Goal: Task Accomplishment & Management: Manage account settings

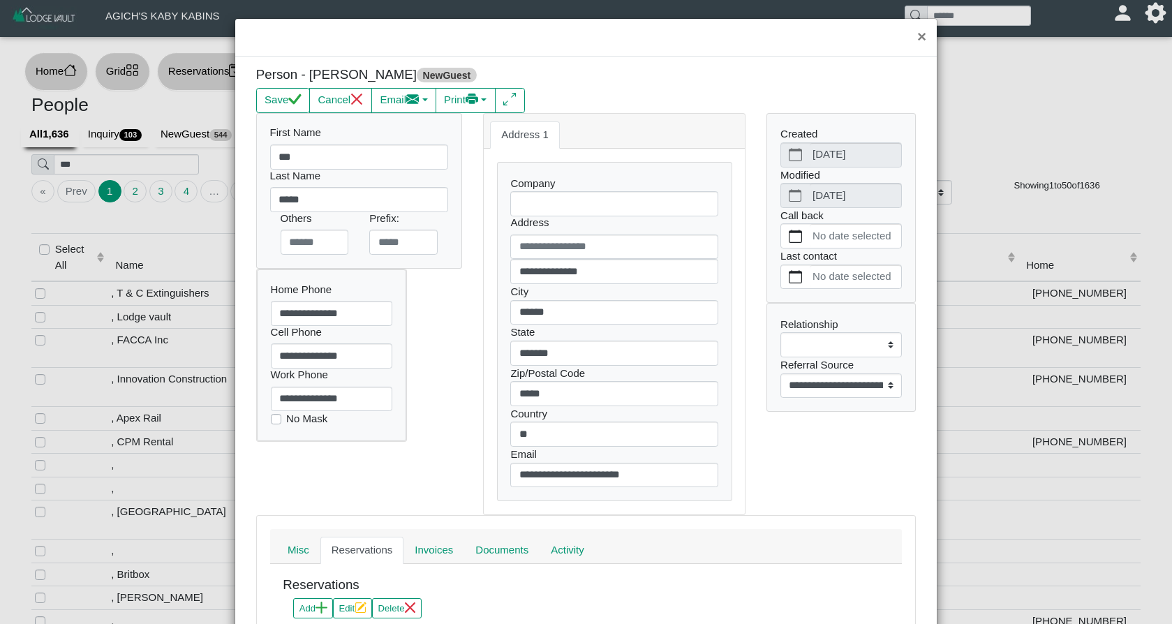
select select "**"
select select "**********"
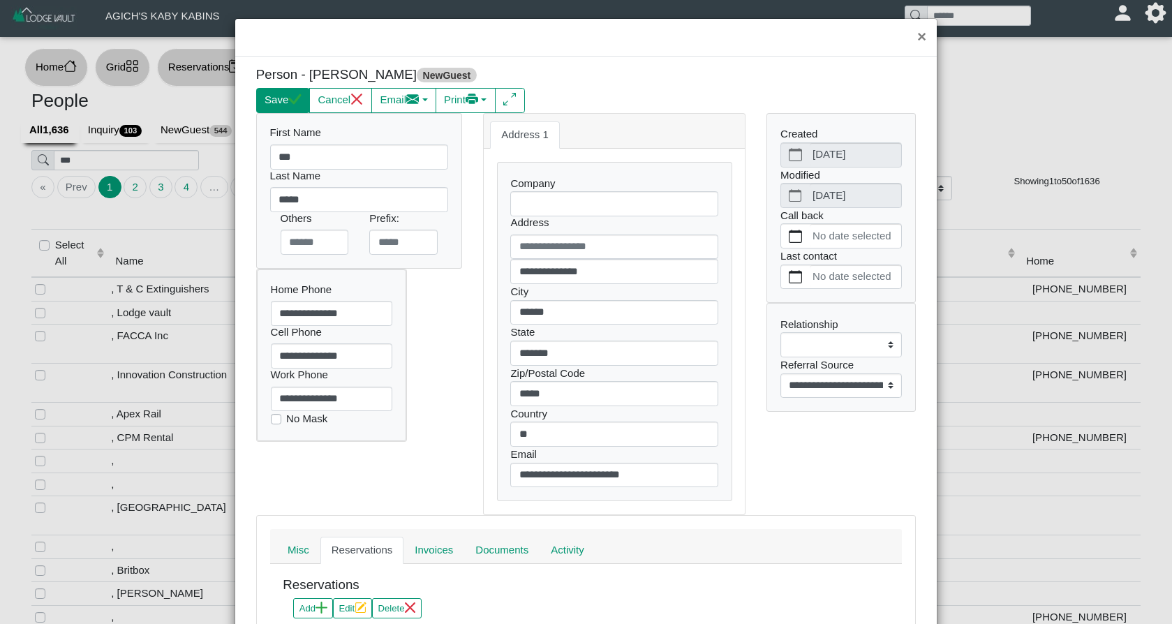
click at [280, 96] on button "Save" at bounding box center [283, 100] width 54 height 25
select select
select select "**********"
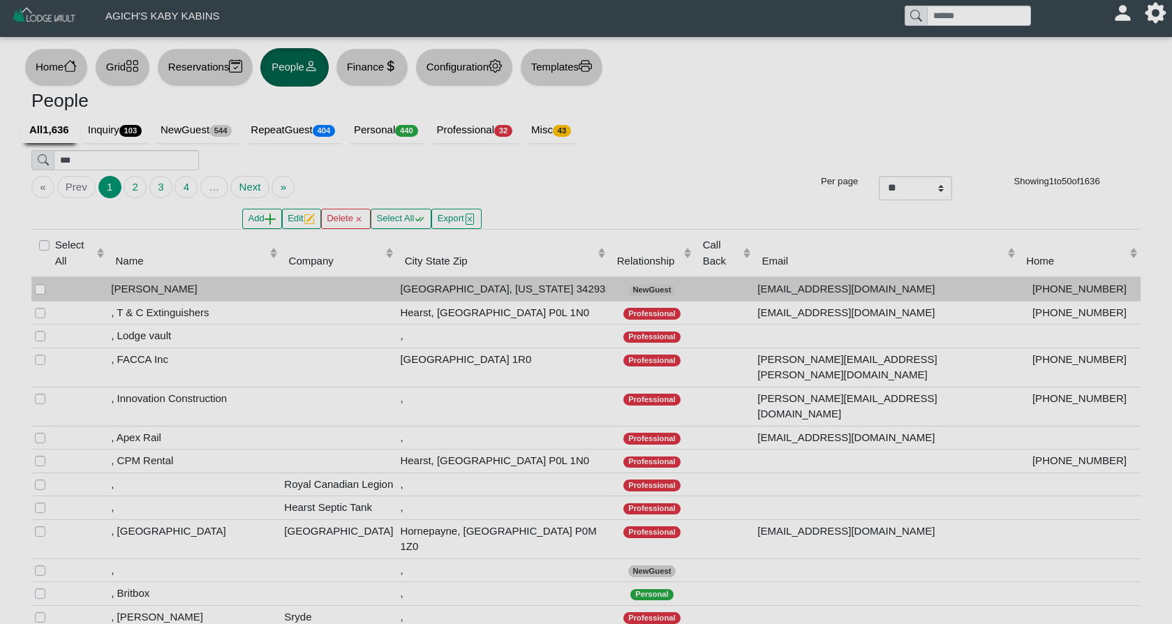
select select
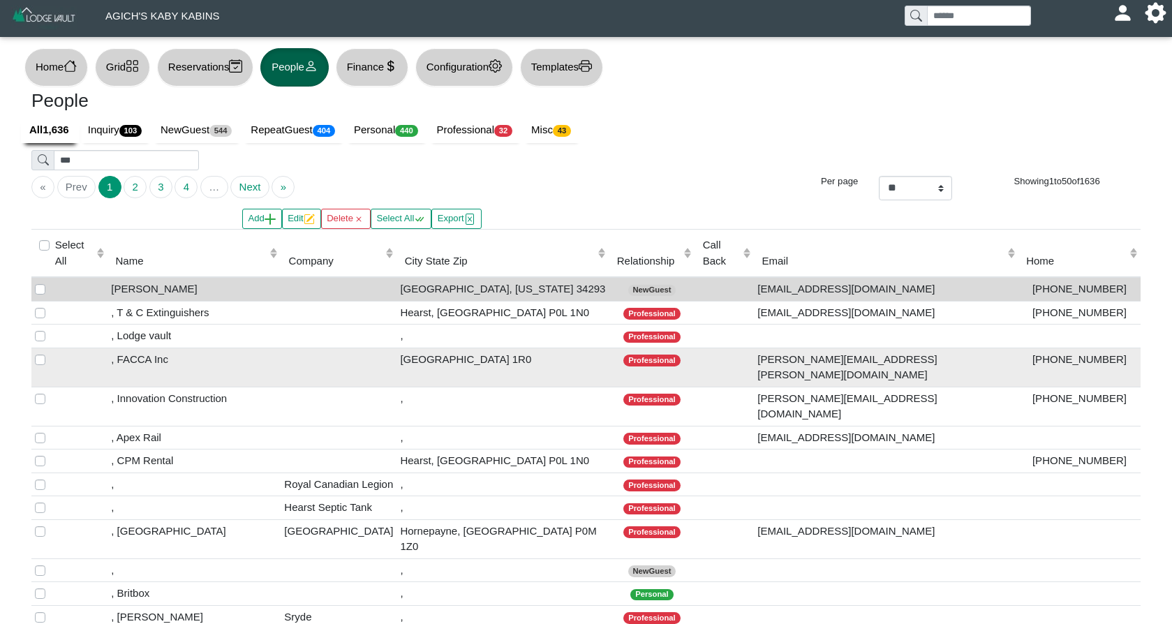
scroll to position [6, 0]
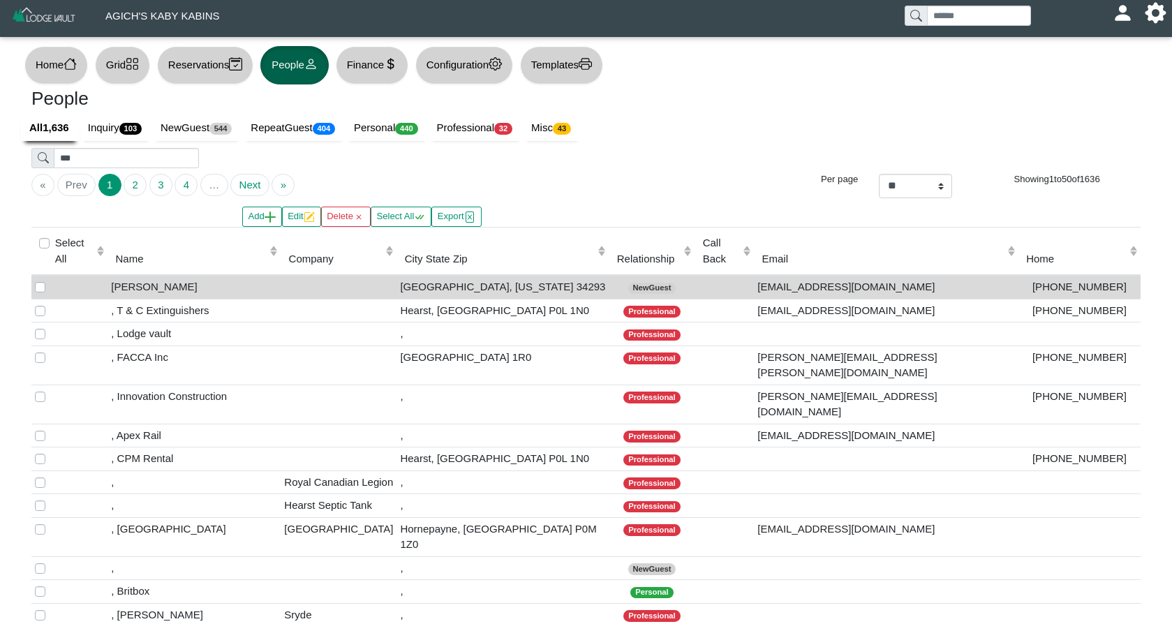
click at [125, 65] on button "Grid" at bounding box center [122, 65] width 55 height 38
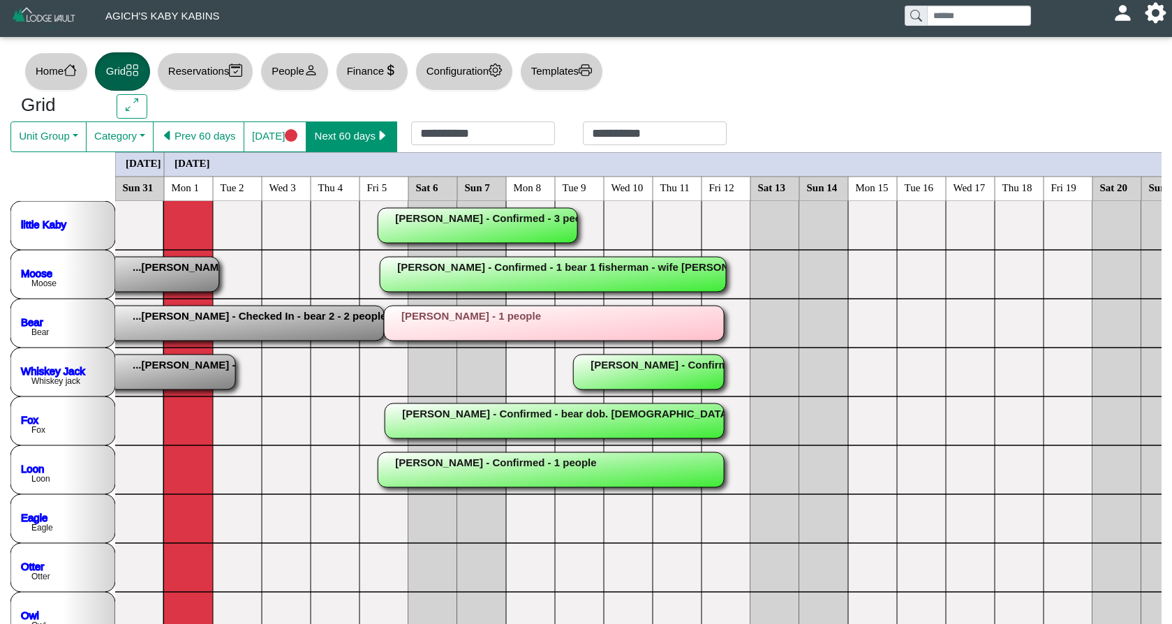
click at [353, 126] on button "Next 60 days" at bounding box center [351, 136] width 91 height 31
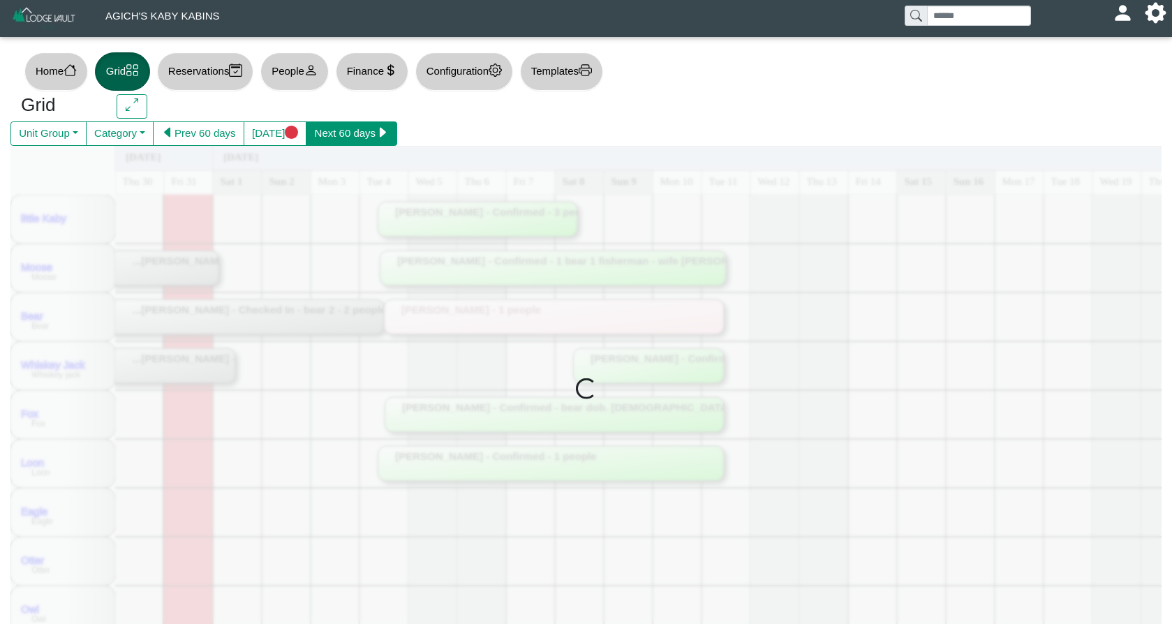
click at [353, 126] on button "Next 60 days" at bounding box center [351, 133] width 91 height 25
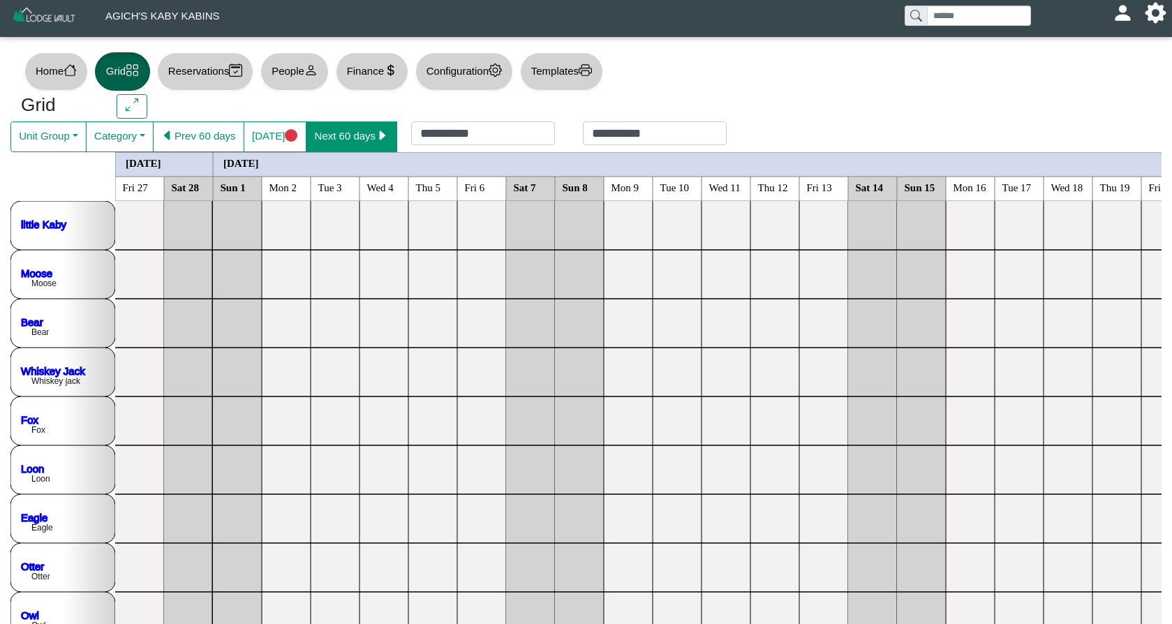
click at [353, 126] on button "Next 60 days" at bounding box center [351, 136] width 91 height 31
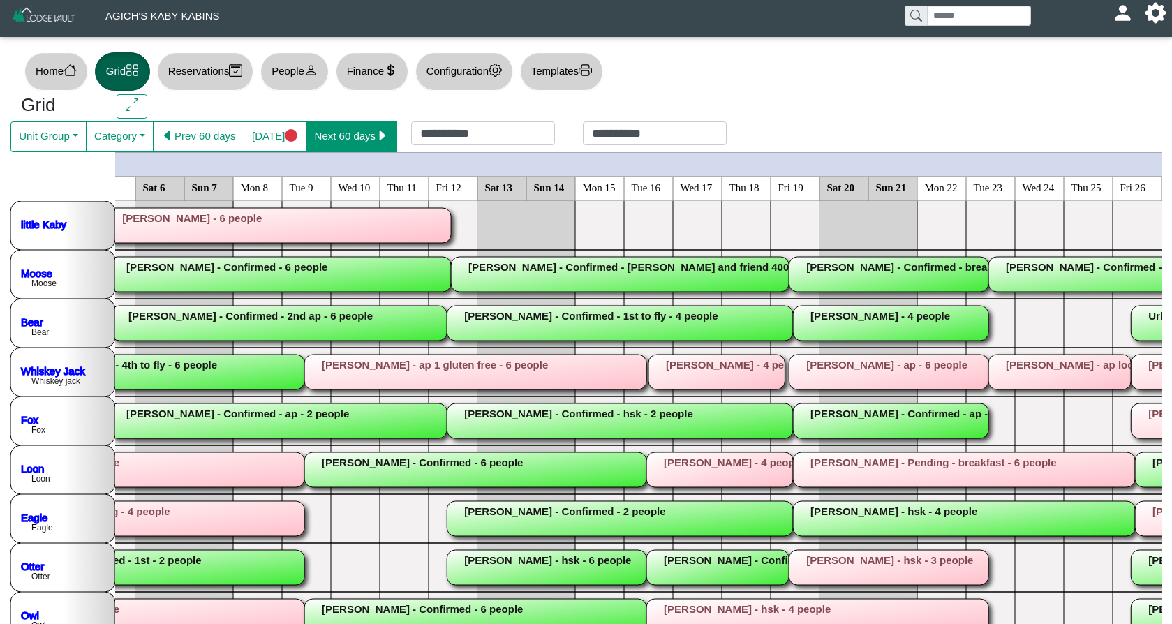
click at [380, 141] on button "Next 60 days" at bounding box center [351, 136] width 91 height 31
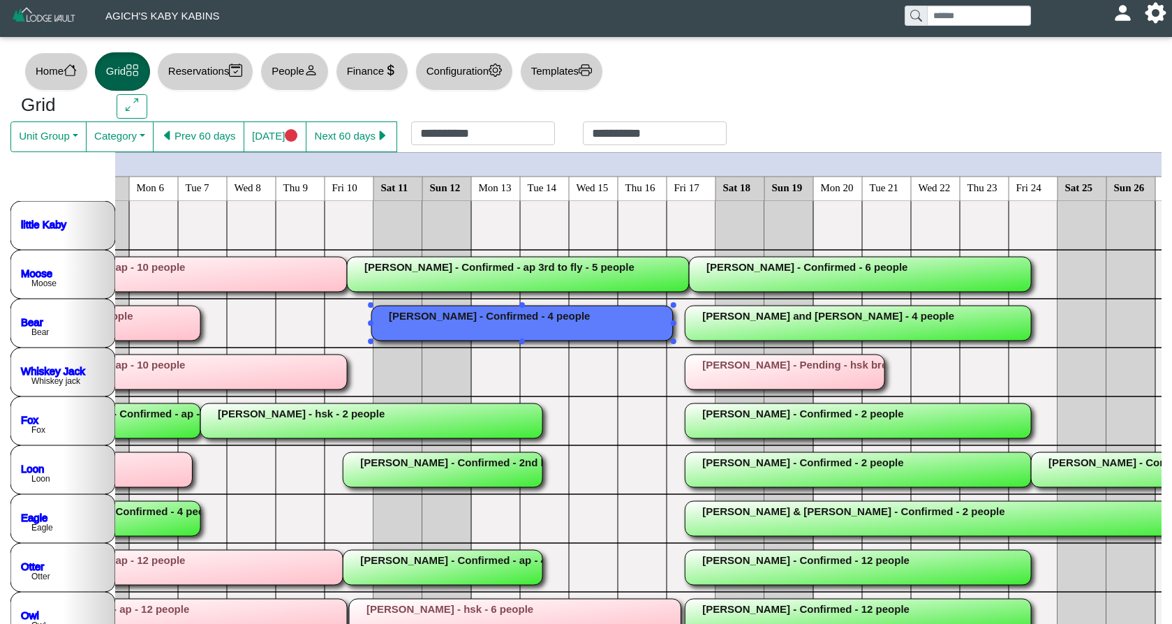
click at [431, 318] on rect at bounding box center [522, 323] width 302 height 35
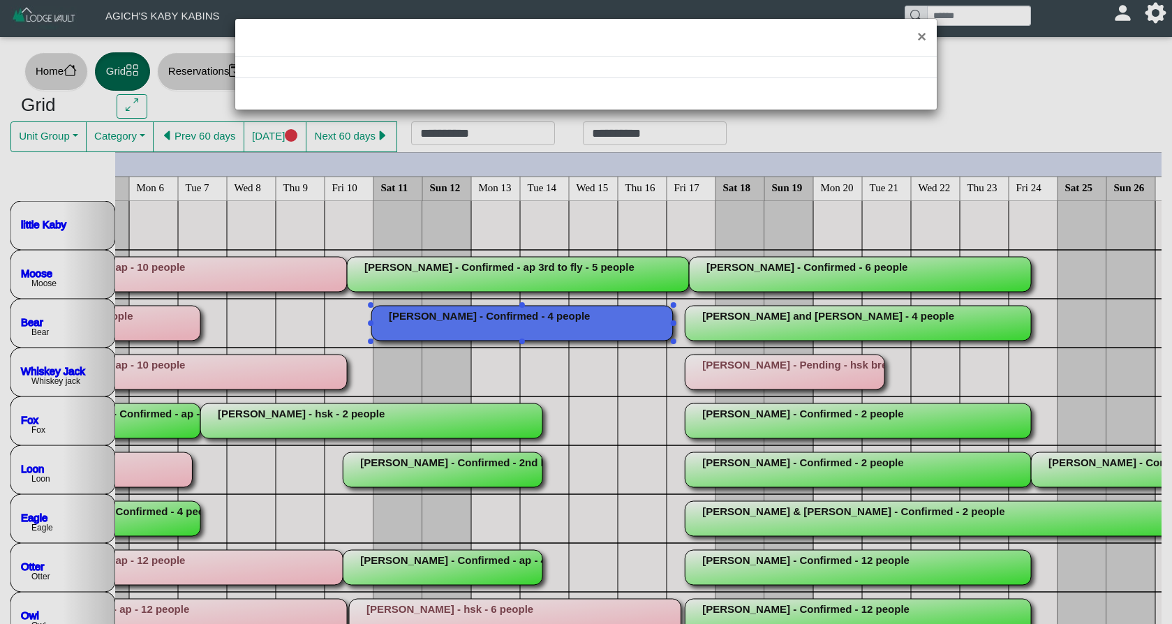
click at [431, 318] on div "×" at bounding box center [586, 312] width 1172 height 624
select select "*"
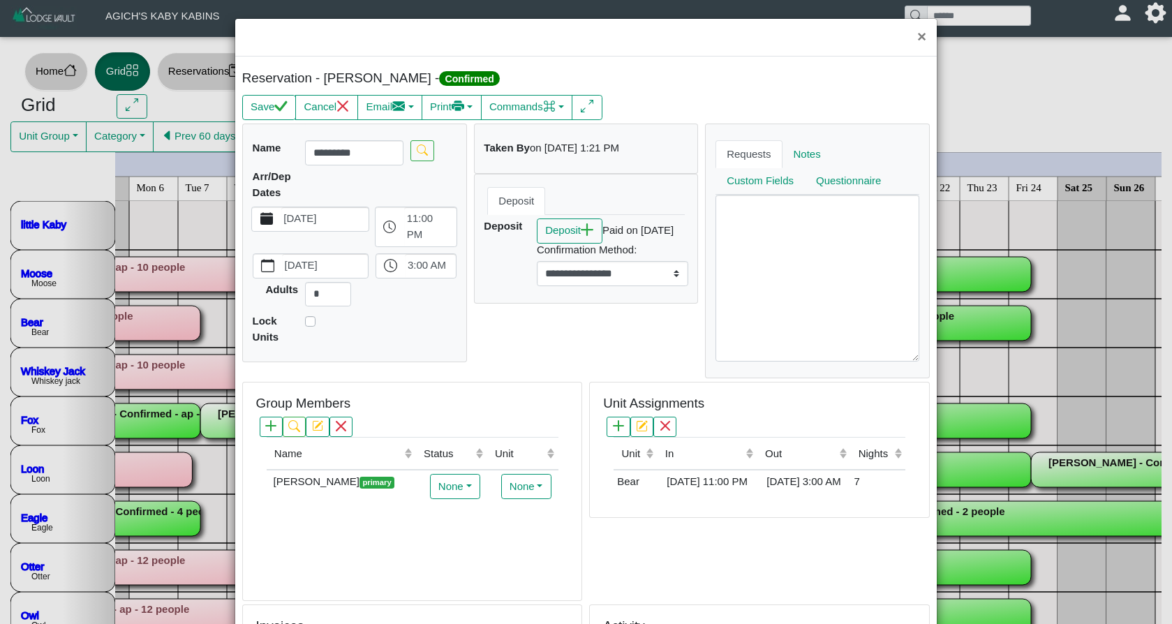
click at [271, 218] on icon "calendar fill" at bounding box center [266, 218] width 13 height 13
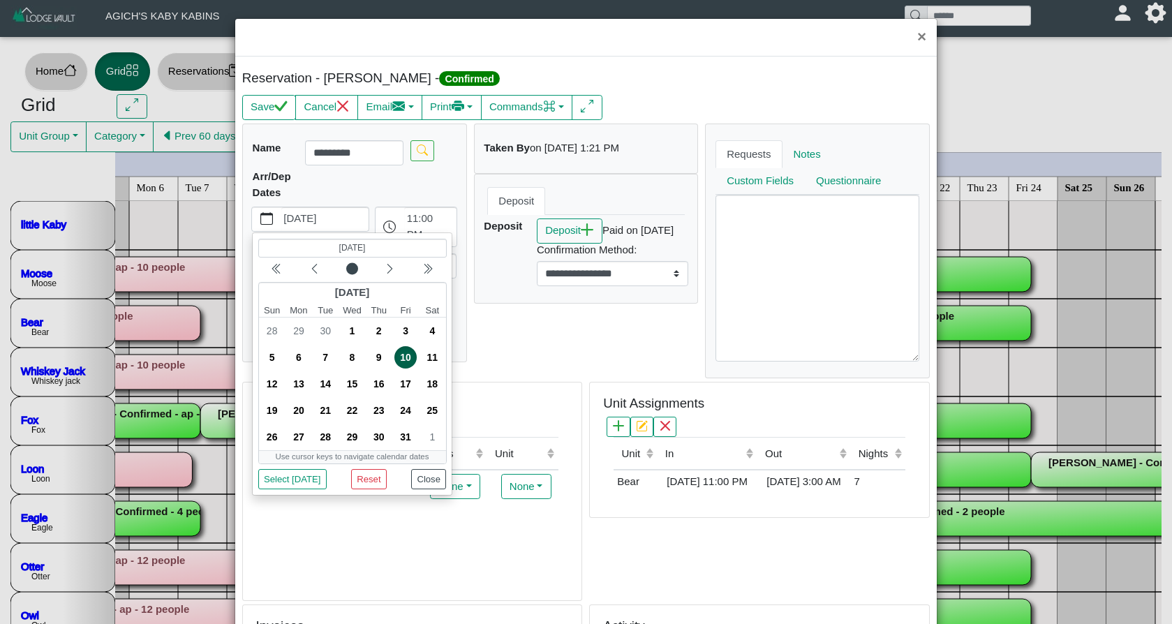
click at [400, 355] on span "10" at bounding box center [405, 357] width 22 height 22
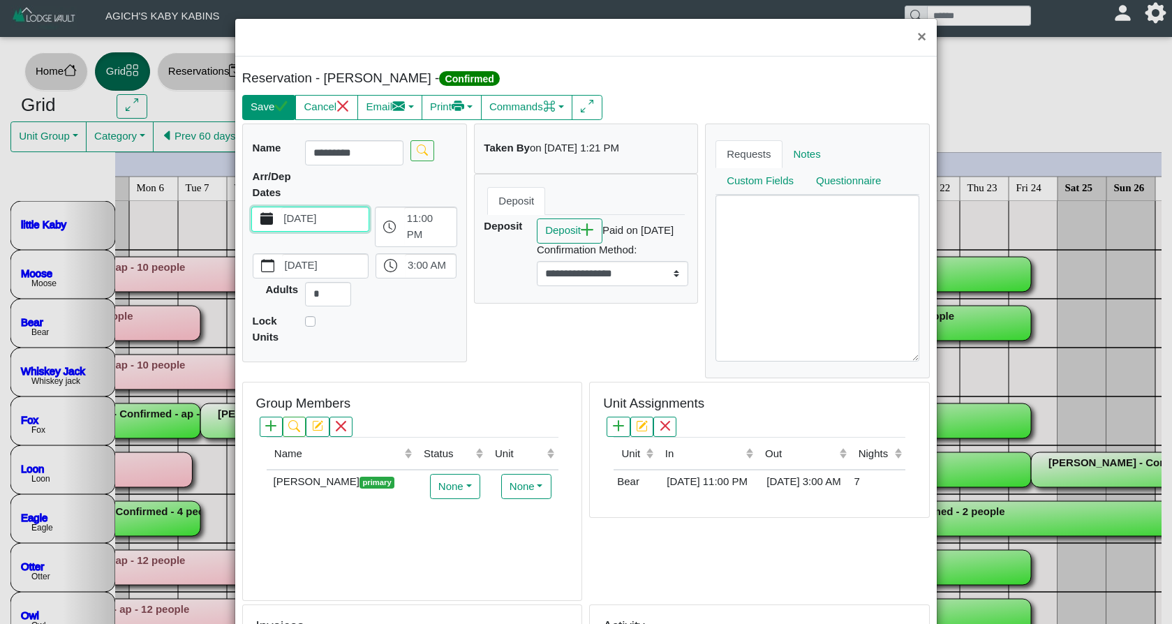
click at [276, 114] on button "Save" at bounding box center [269, 107] width 54 height 25
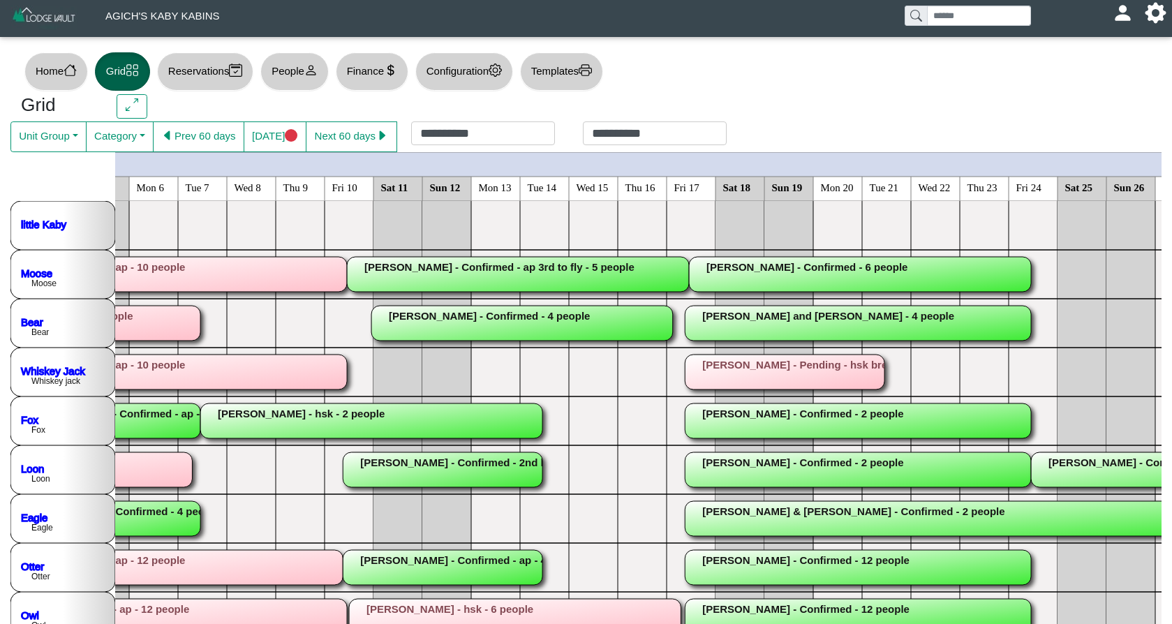
click at [489, 327] on rect at bounding box center [522, 323] width 302 height 35
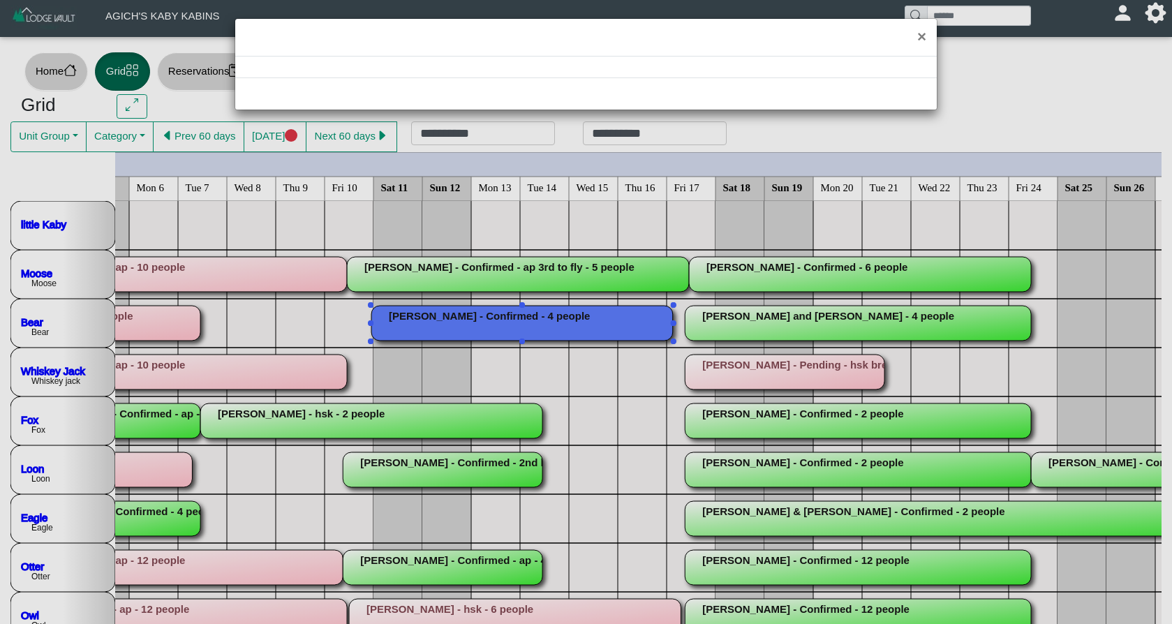
click at [489, 327] on div "×" at bounding box center [586, 312] width 1172 height 624
select select "*"
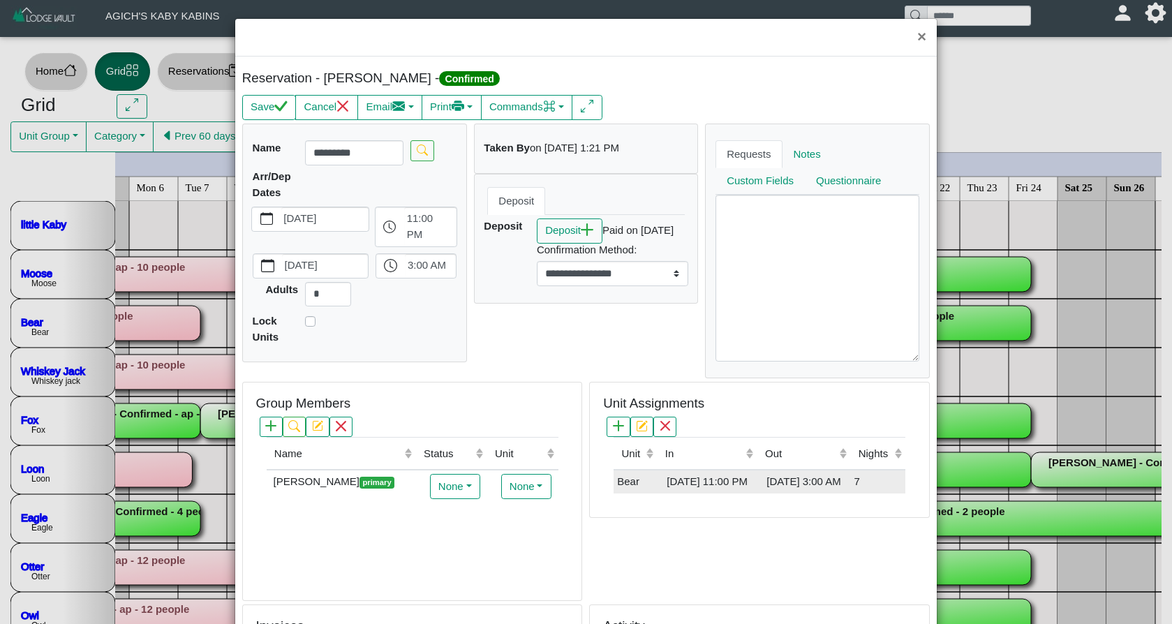
click at [762, 483] on div "[DATE] 3:00 AM" at bounding box center [804, 482] width 87 height 16
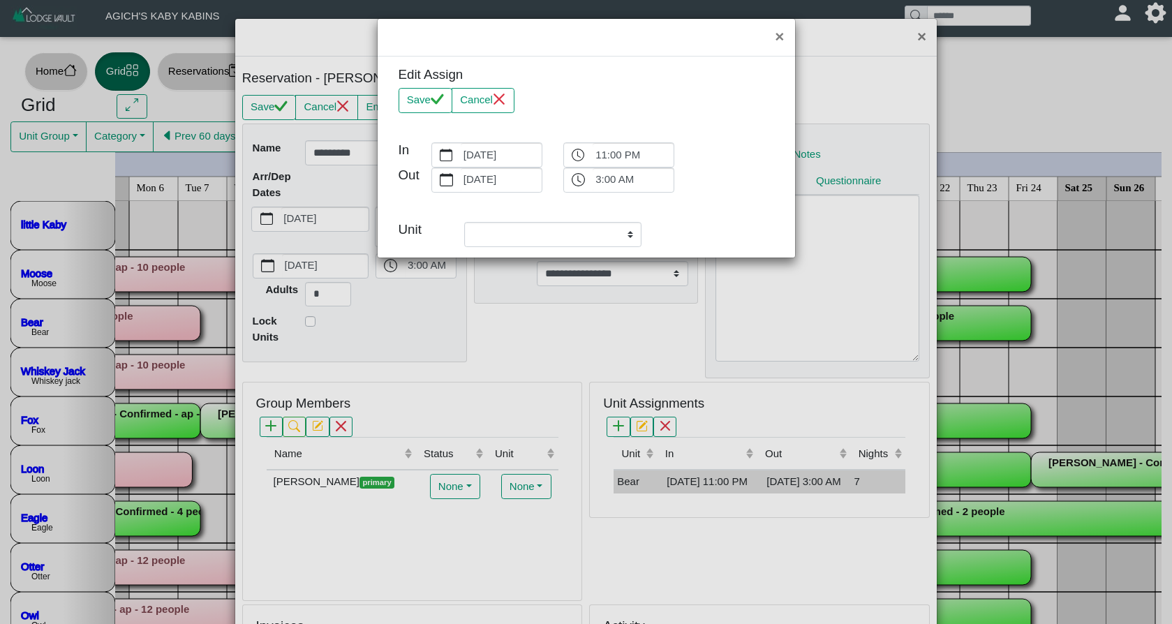
select select "**********"
click at [503, 100] on icon "x" at bounding box center [499, 99] width 11 height 11
select select "**********"
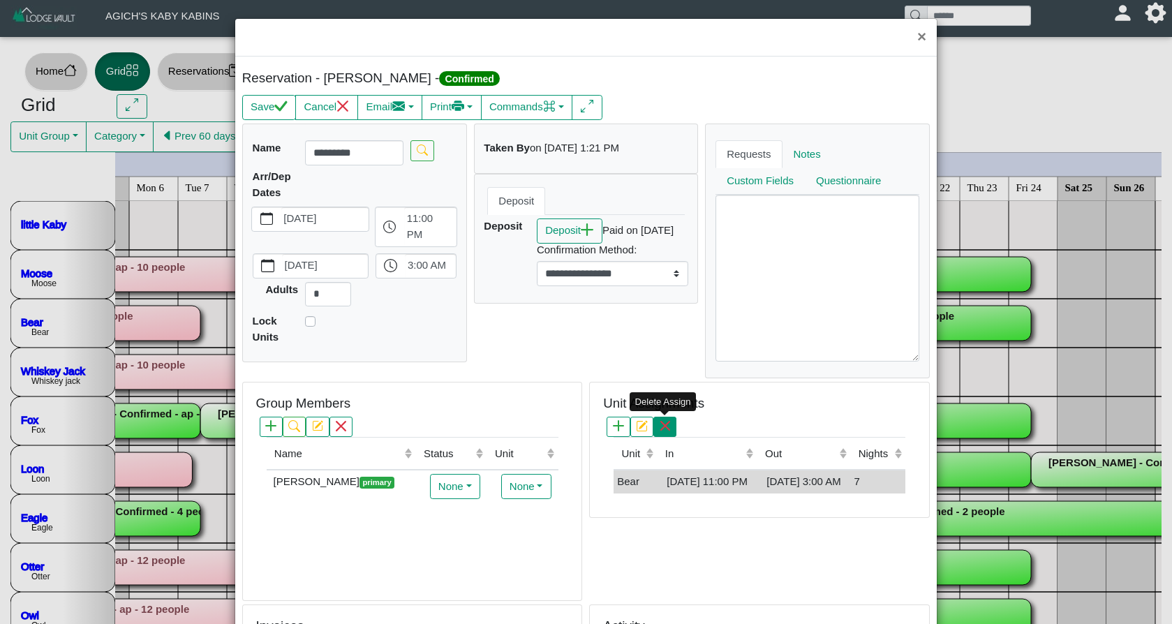
click at [672, 434] on button "button" at bounding box center [664, 427] width 23 height 20
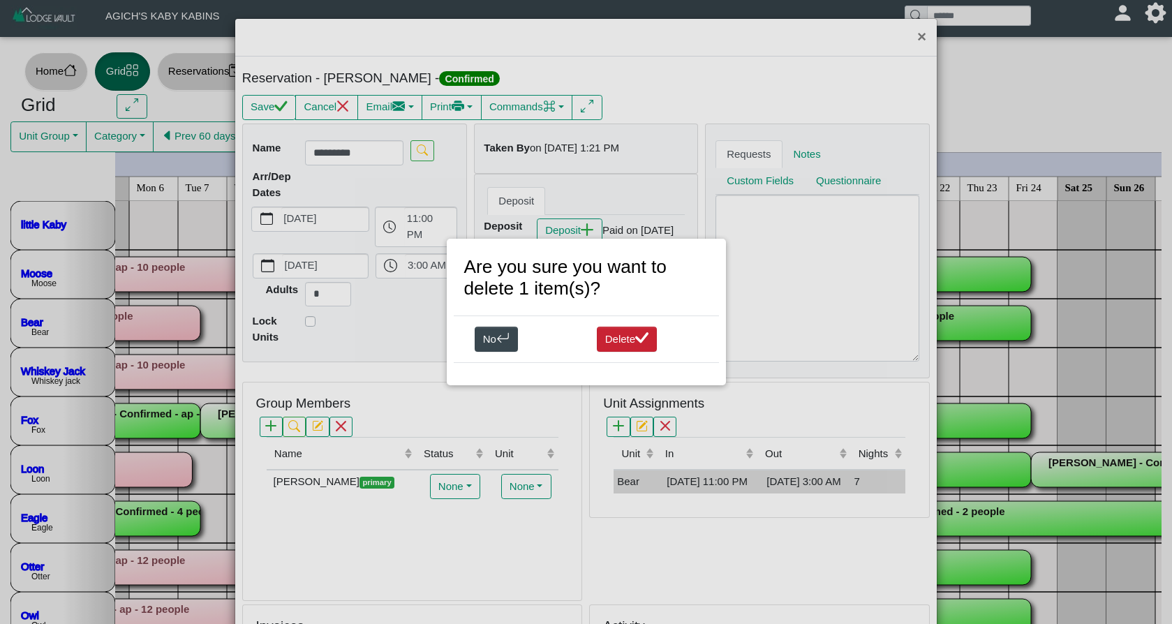
click at [630, 342] on button "Delete" at bounding box center [627, 339] width 61 height 25
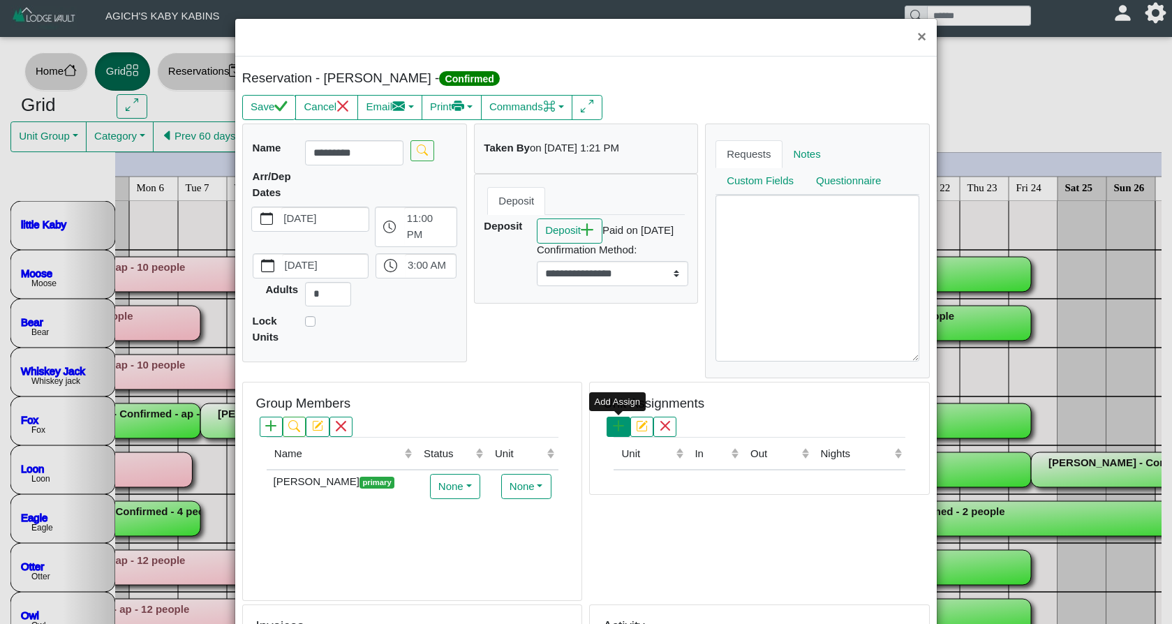
click at [622, 427] on icon "plus" at bounding box center [618, 425] width 11 height 11
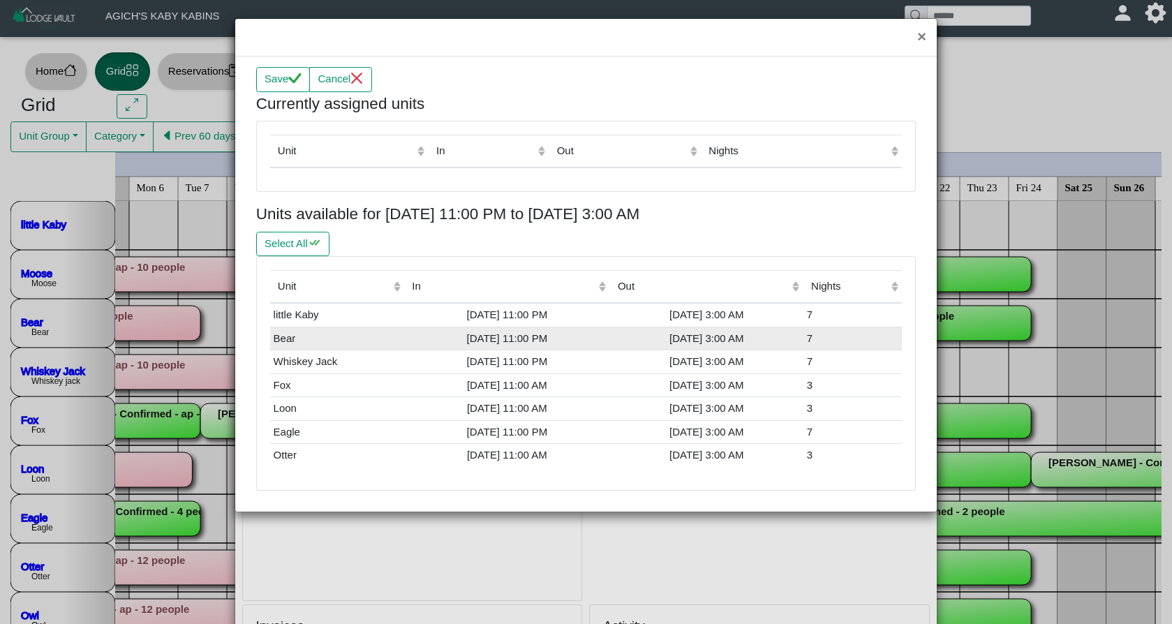
click at [533, 334] on div "[DATE] 11:00 PM" at bounding box center [507, 339] width 199 height 16
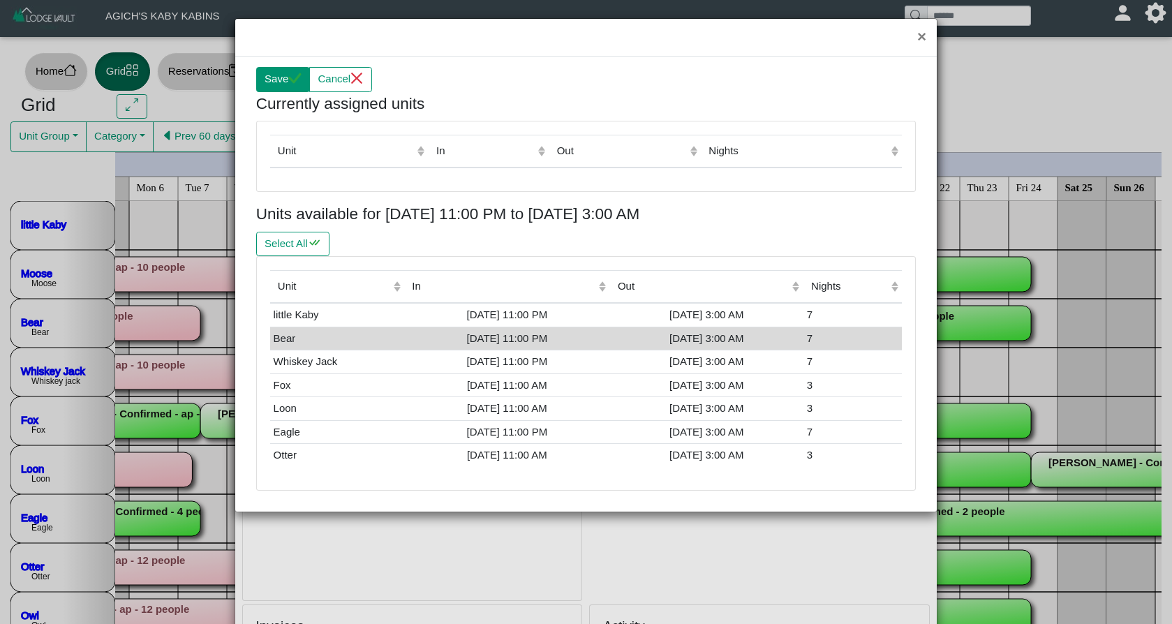
click at [261, 82] on button "Save" at bounding box center [283, 79] width 54 height 25
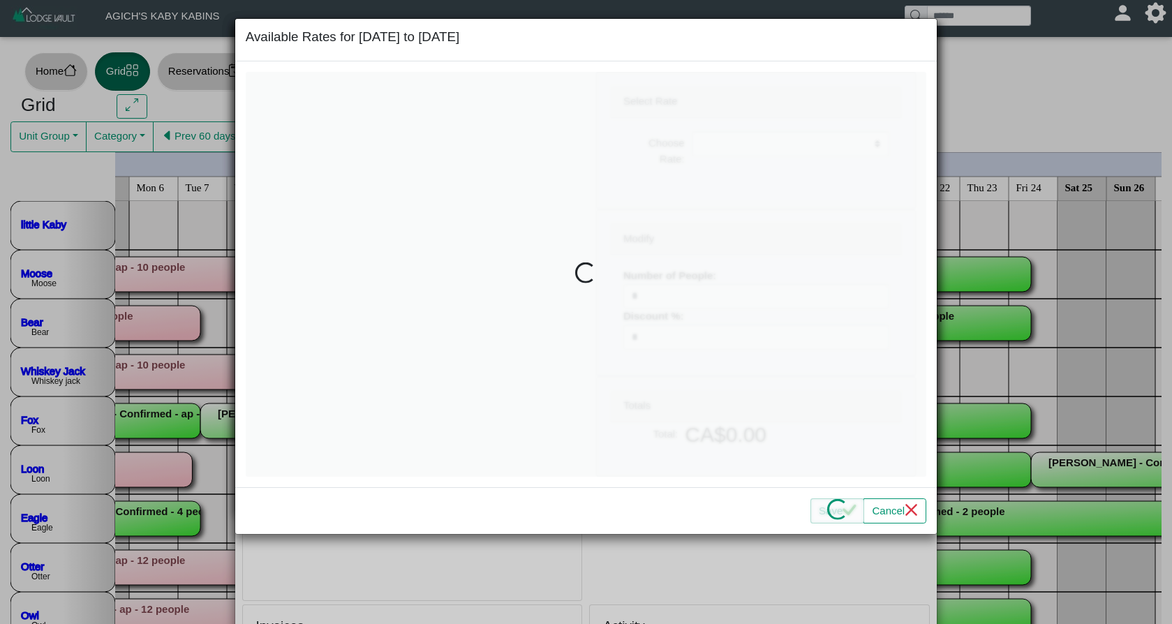
select select
type input "*"
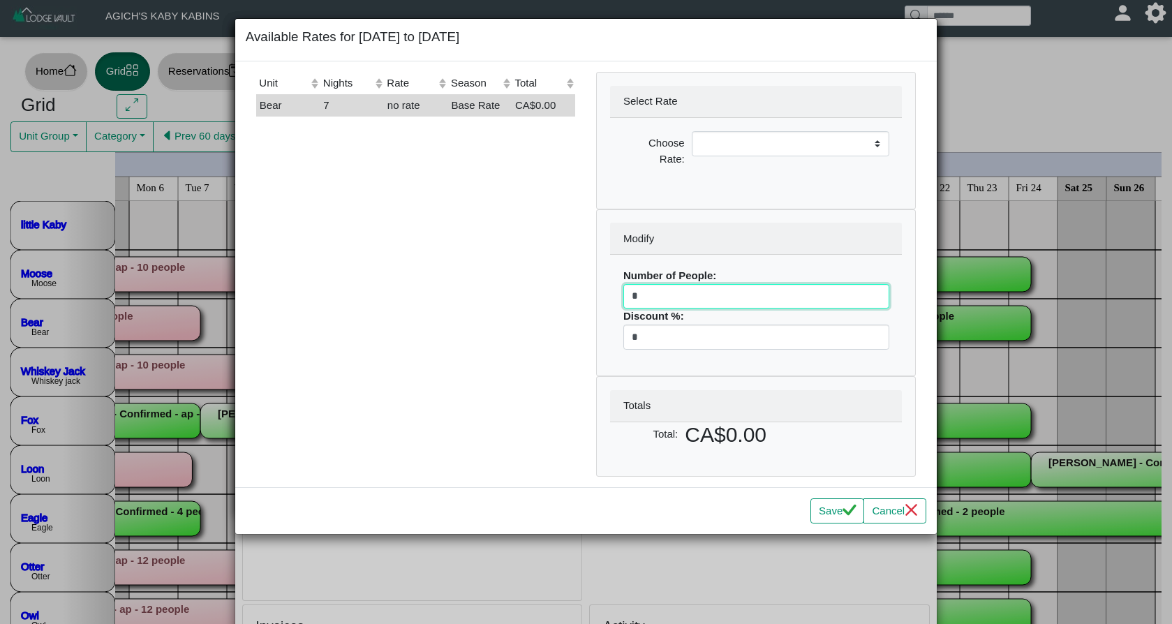
drag, startPoint x: 652, startPoint y: 299, endPoint x: 622, endPoint y: 301, distance: 30.1
click at [621, 303] on div "Number of People: * Discount %: *" at bounding box center [756, 309] width 292 height 108
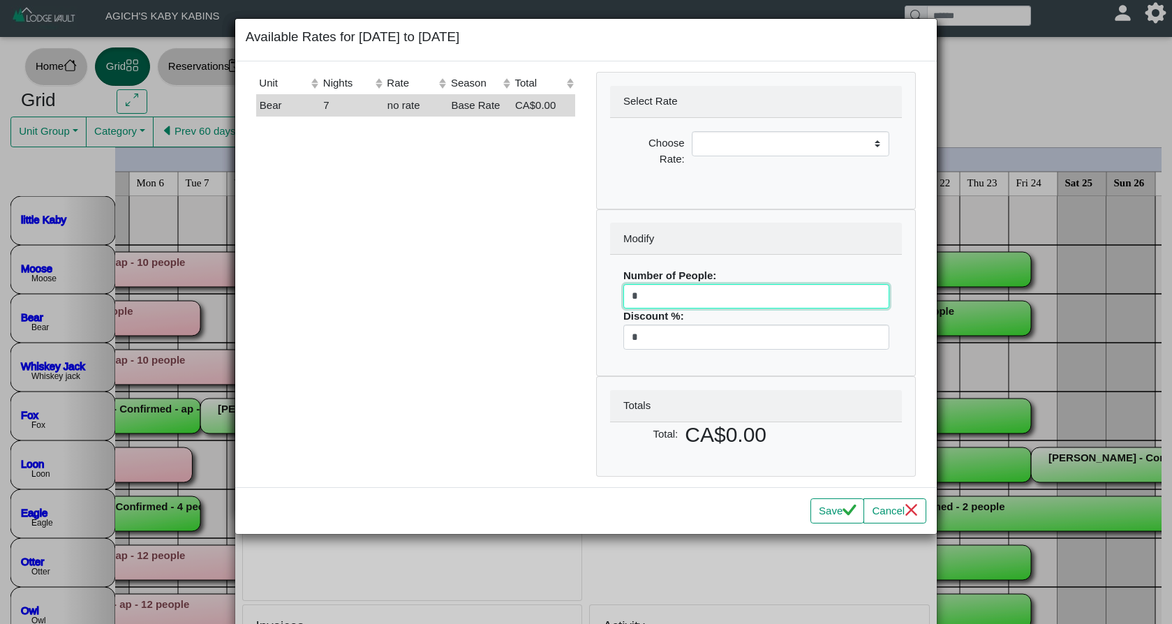
select select
type input "**"
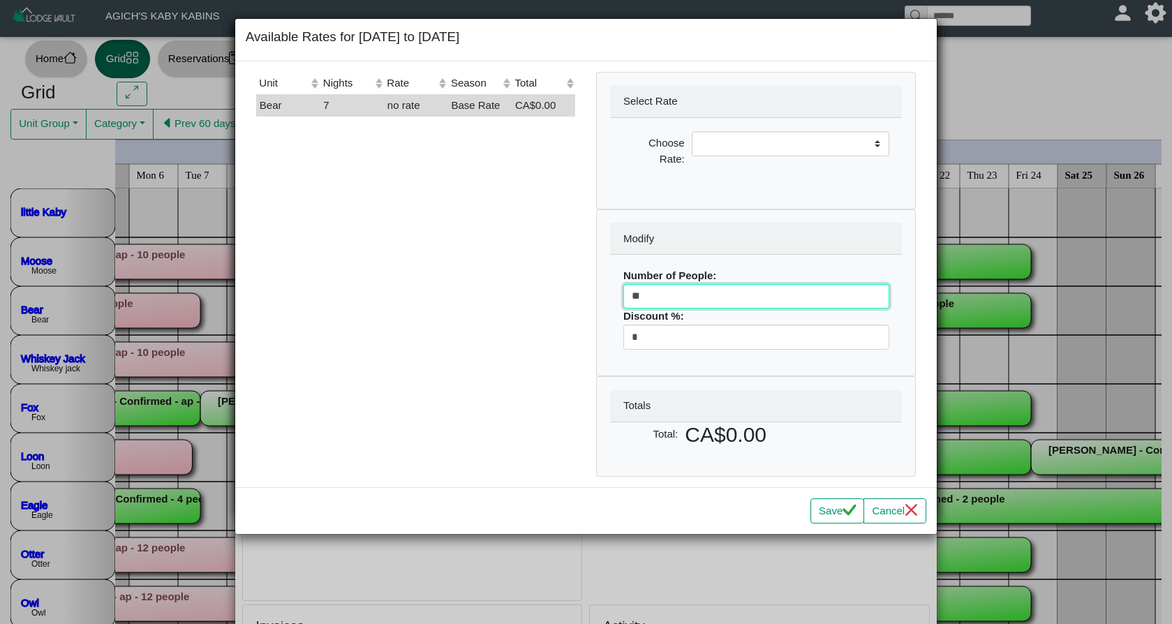
drag, startPoint x: 660, startPoint y: 299, endPoint x: 584, endPoint y: 296, distance: 76.1
click at [584, 296] on div "Unit (Click to sort ascending) Nights (Click to sort ascending) Rate (Click to …" at bounding box center [586, 274] width 681 height 405
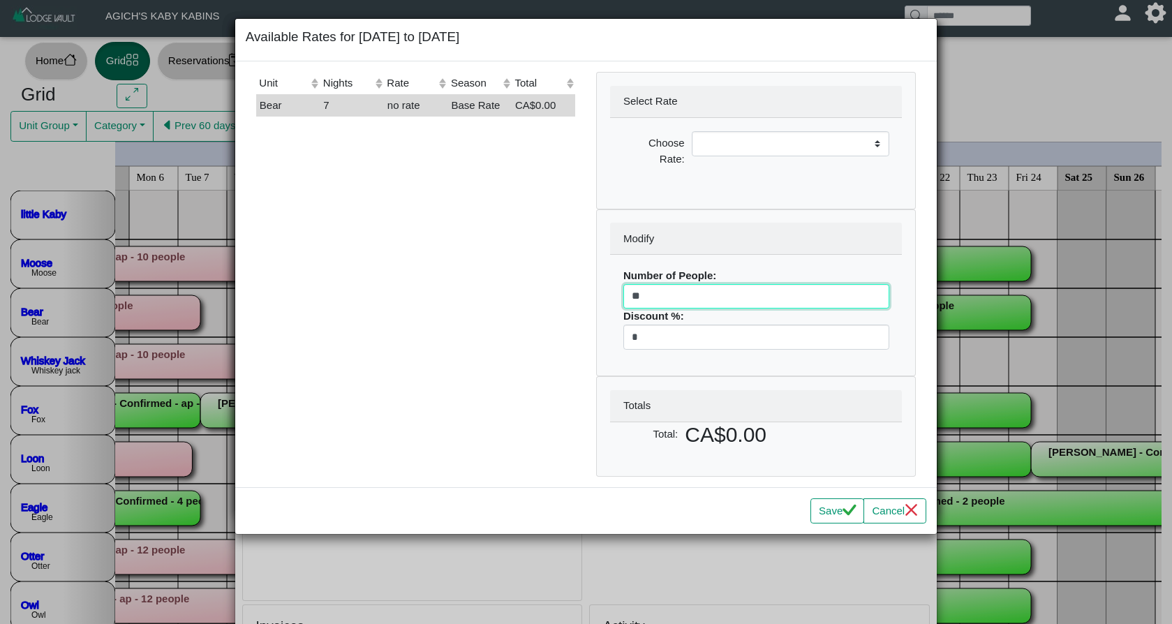
select select
type input "*"
click at [843, 505] on icon "check" at bounding box center [849, 509] width 13 height 13
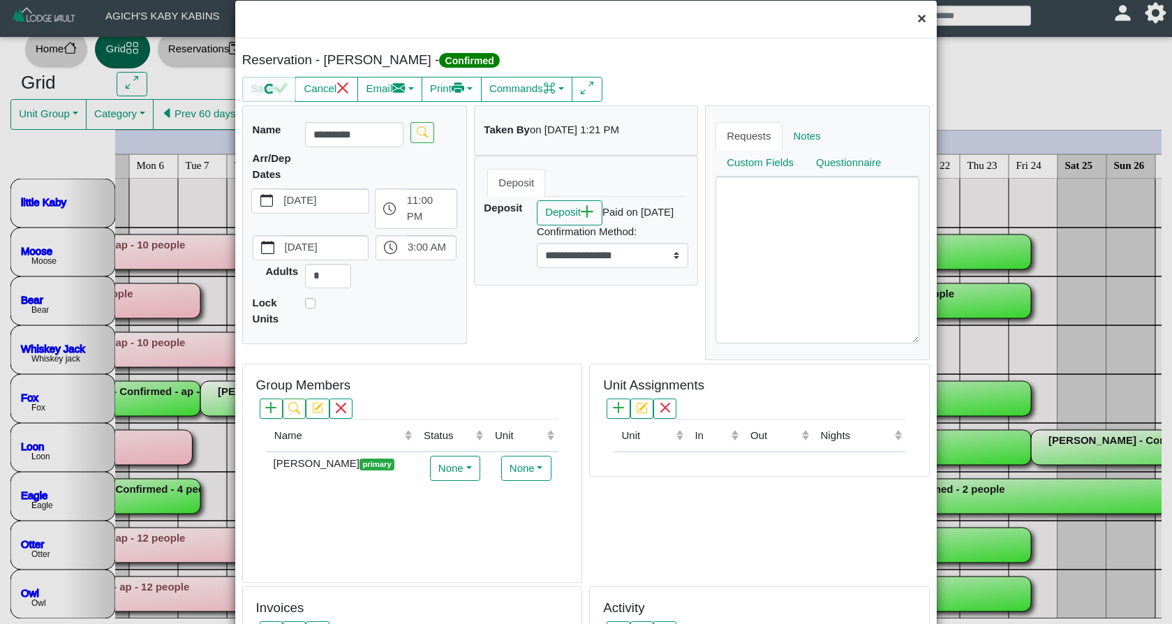
click at [923, 19] on button "×" at bounding box center [922, 19] width 30 height 37
select select "*"
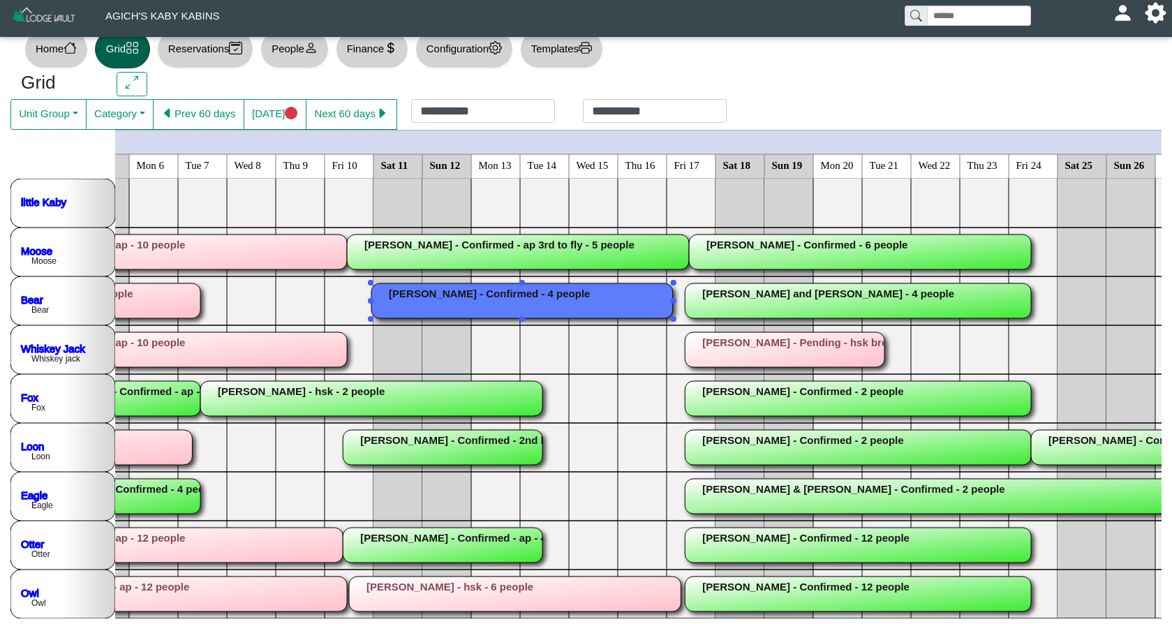
click at [498, 295] on rect at bounding box center [522, 300] width 302 height 35
click at [498, 295] on div "×" at bounding box center [586, 312] width 1172 height 624
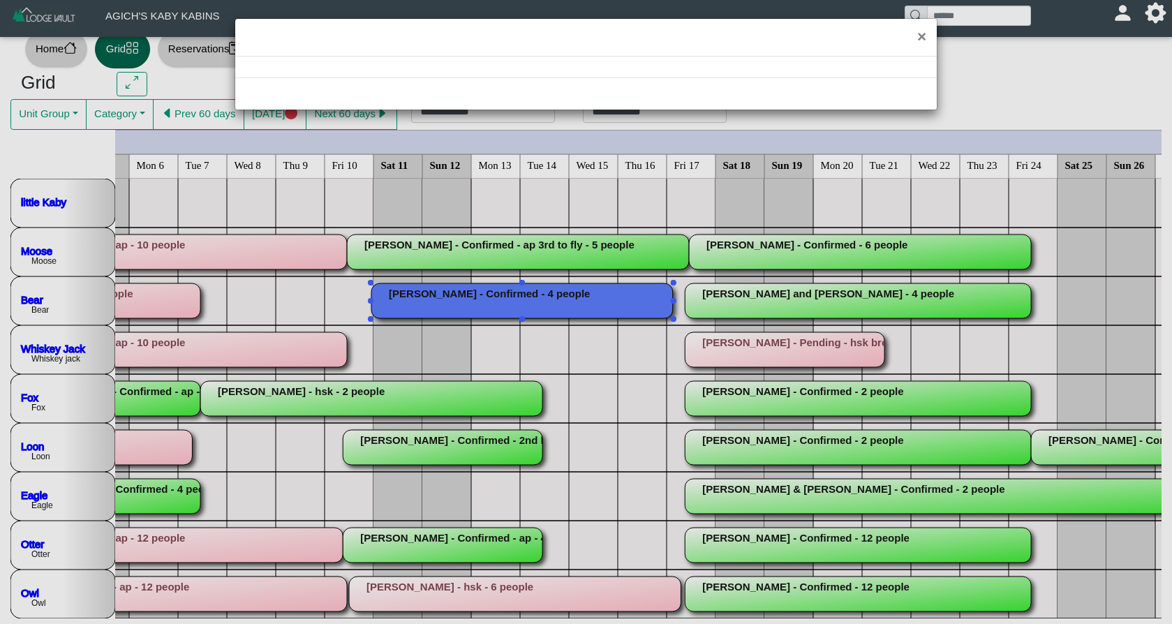
select select "*"
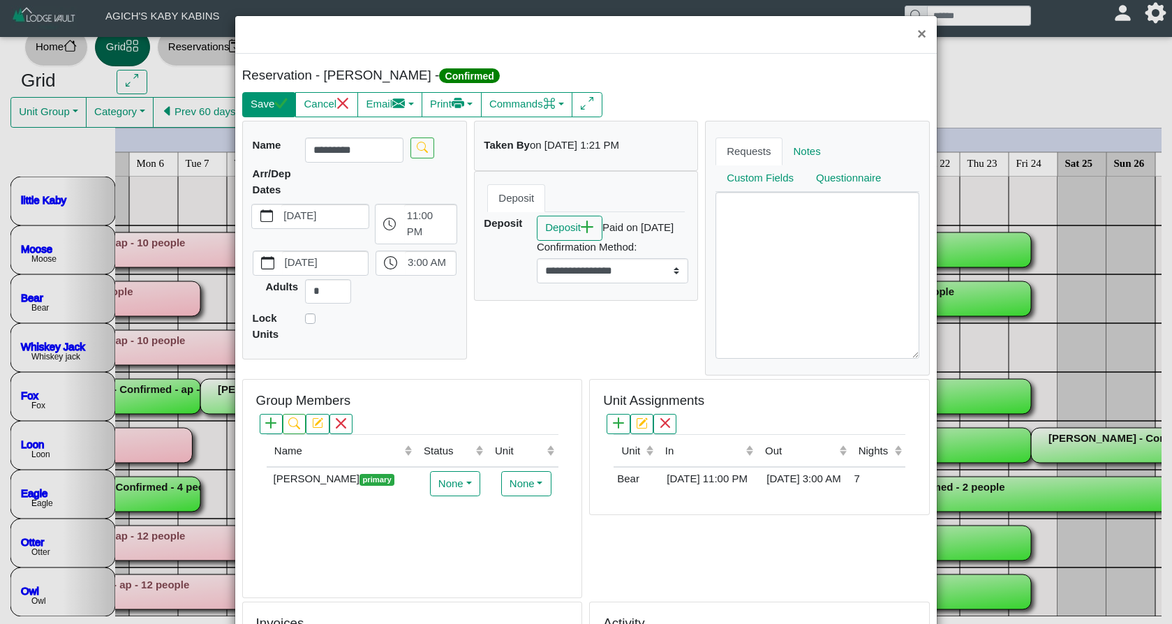
click at [276, 104] on button "Save" at bounding box center [269, 104] width 54 height 25
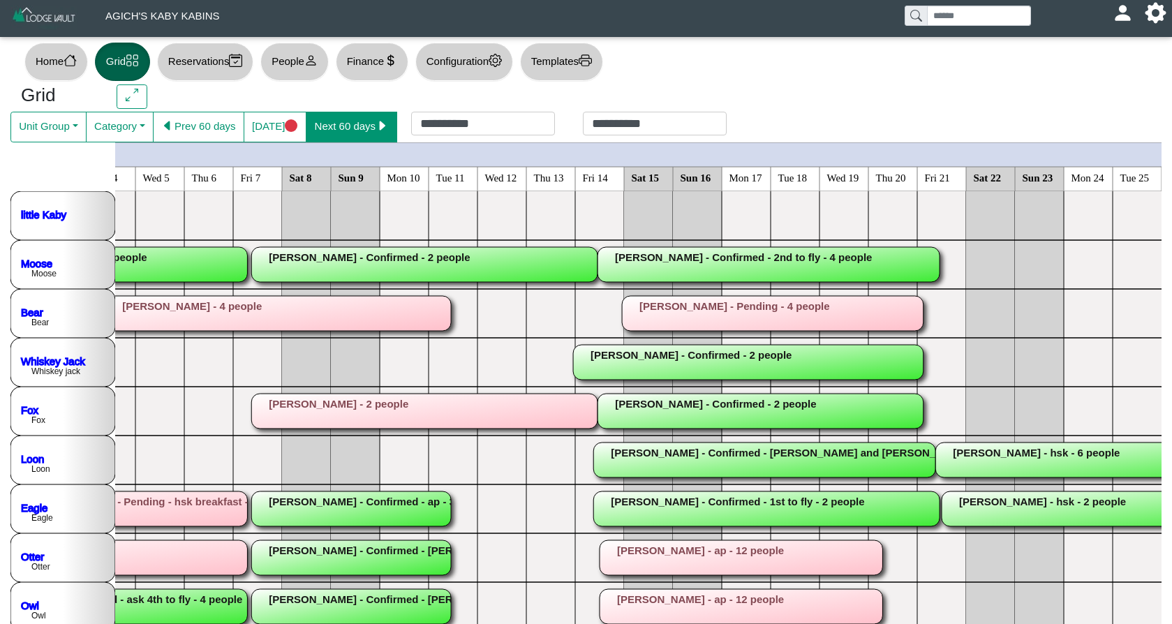
click at [387, 126] on icon "caret right fill" at bounding box center [382, 125] width 13 height 13
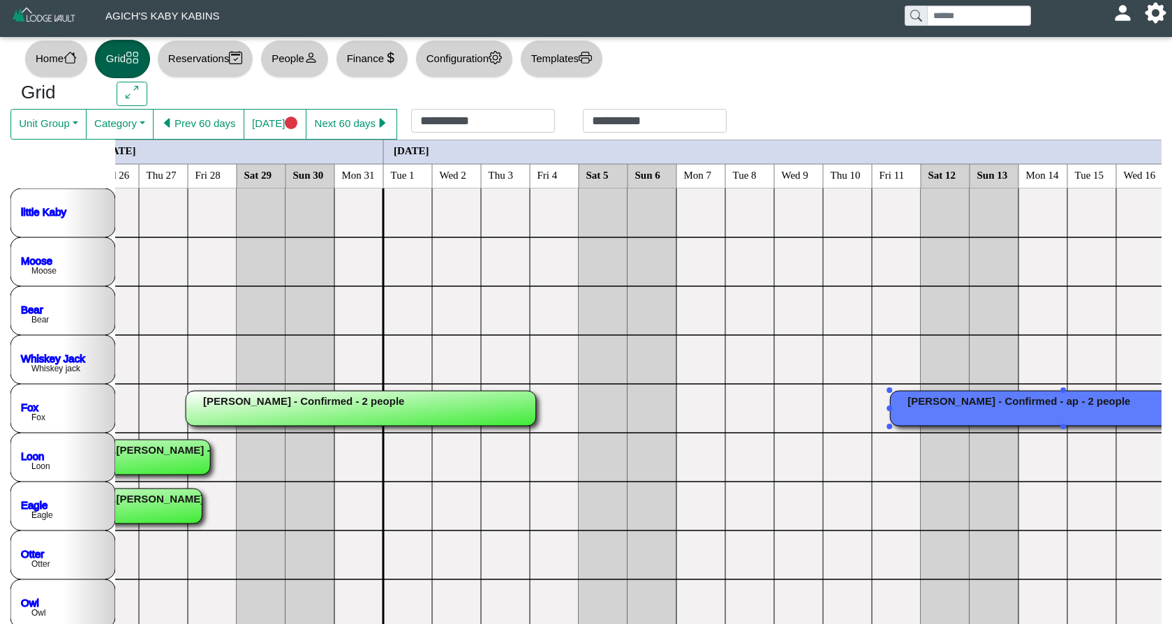
click at [942, 406] on rect at bounding box center [1063, 408] width 346 height 35
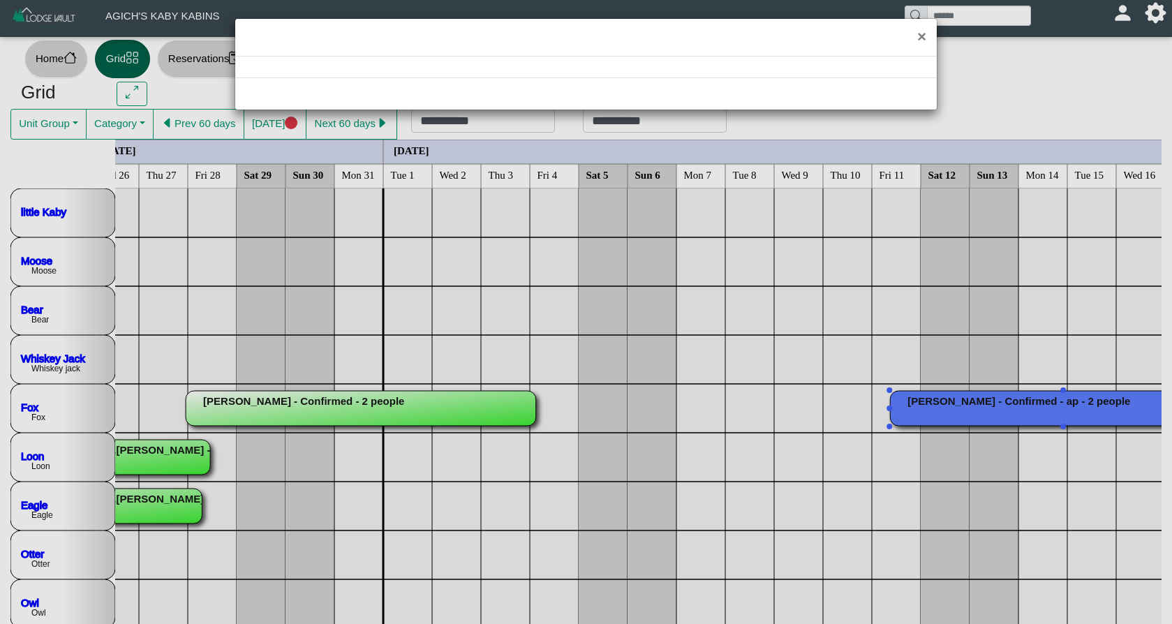
click at [942, 406] on div "×" at bounding box center [586, 312] width 1172 height 624
select select "*"
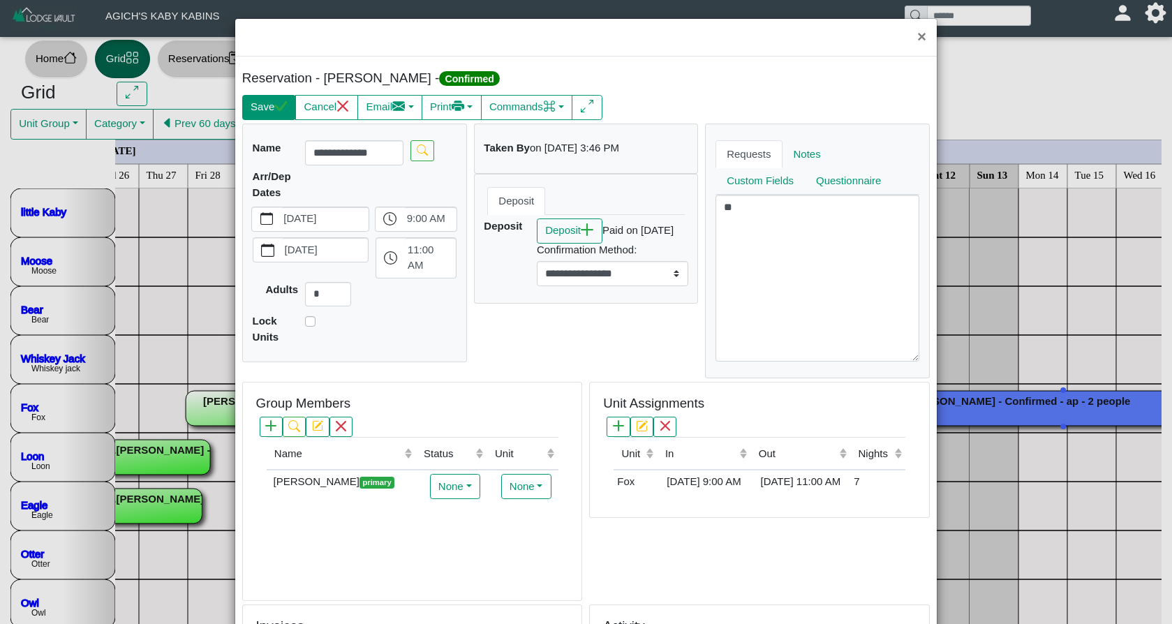
click at [273, 114] on button "Save" at bounding box center [269, 107] width 54 height 25
select select "*"
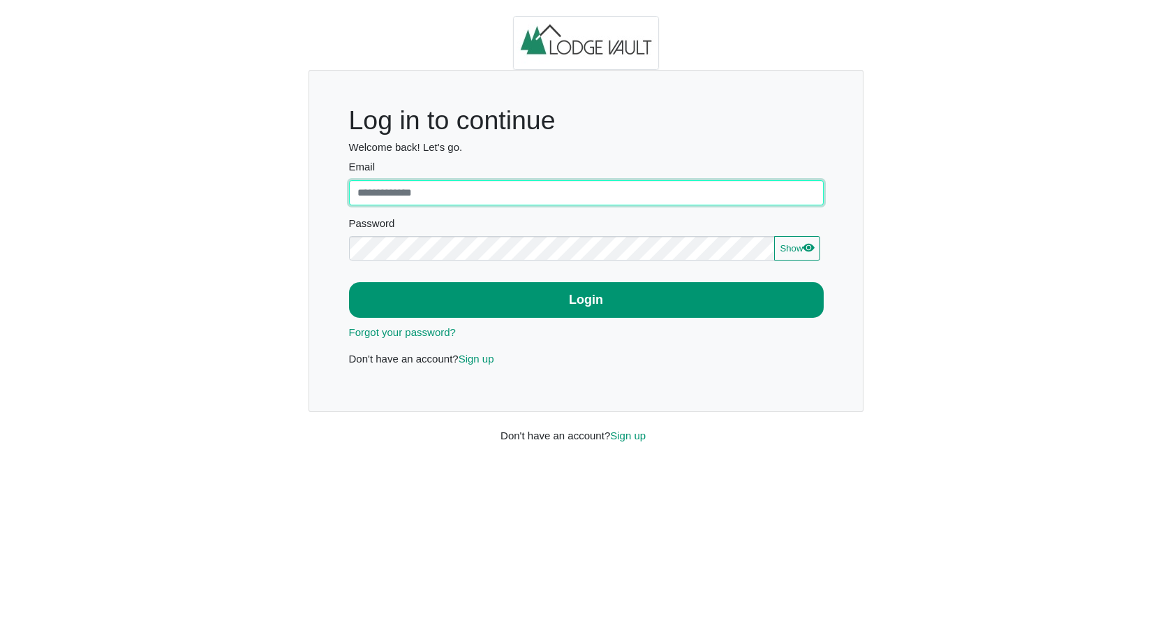
type input "**********"
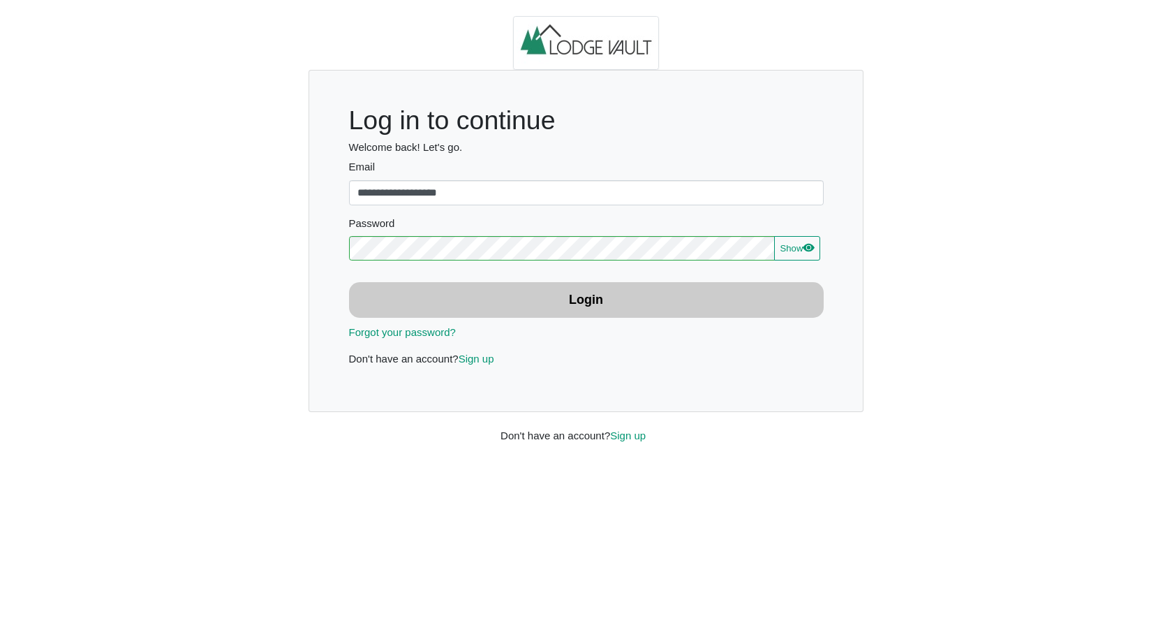
click at [489, 301] on button "Login" at bounding box center [586, 300] width 475 height 36
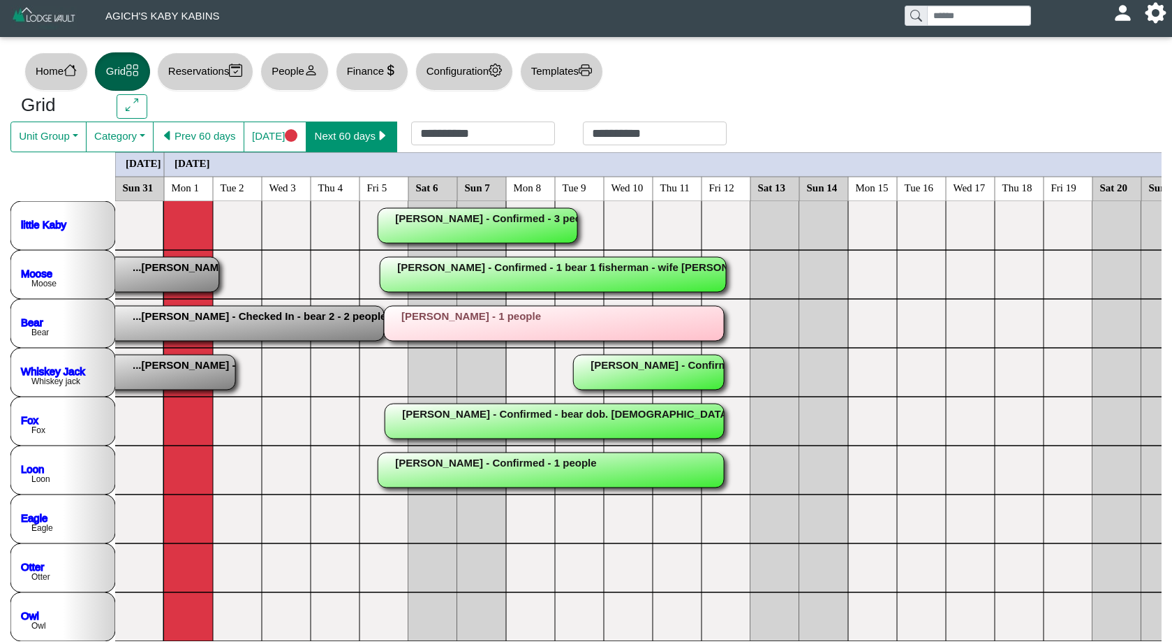
click at [358, 131] on button "Next 60 days" at bounding box center [351, 136] width 91 height 31
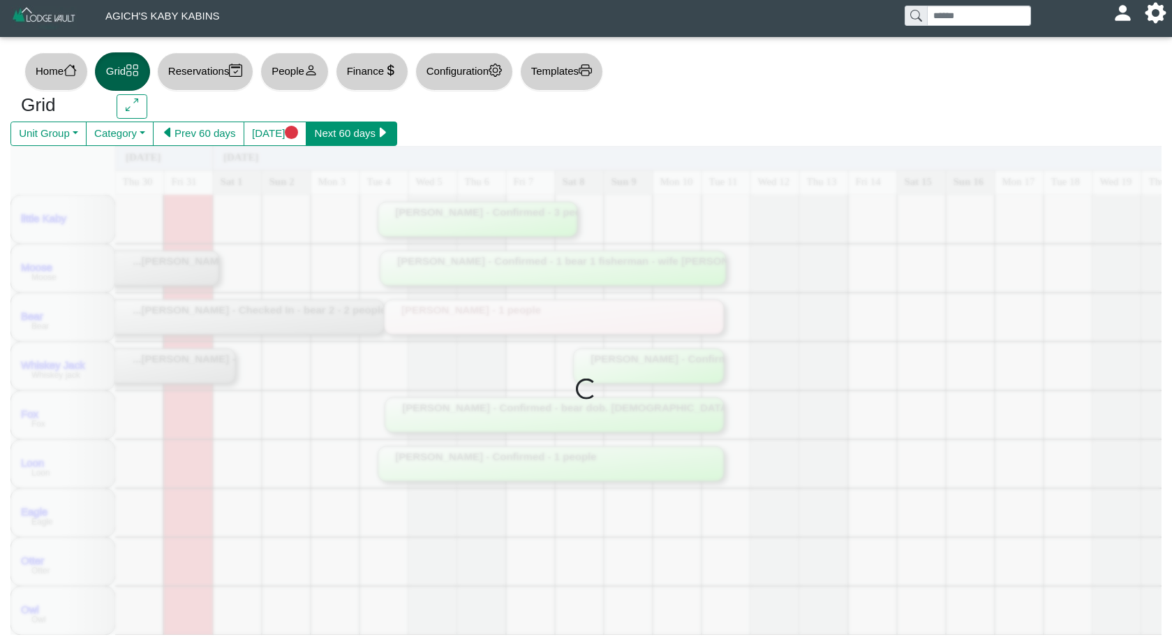
click at [358, 131] on button "Next 60 days" at bounding box center [351, 133] width 91 height 25
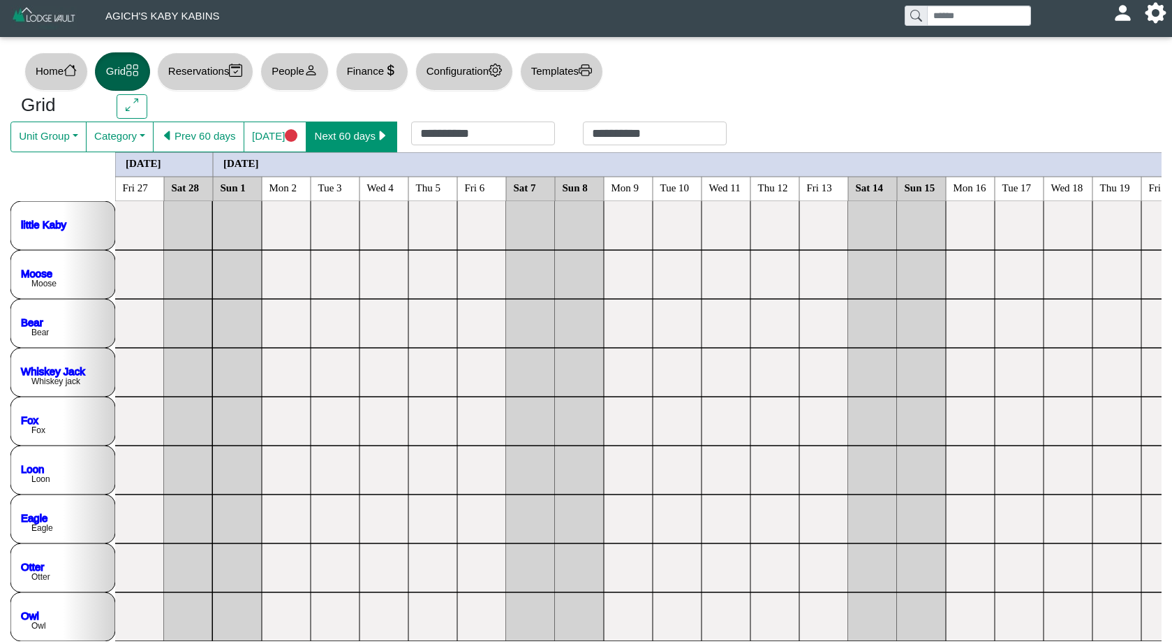
click at [358, 131] on button "Next 60 days" at bounding box center [351, 136] width 91 height 31
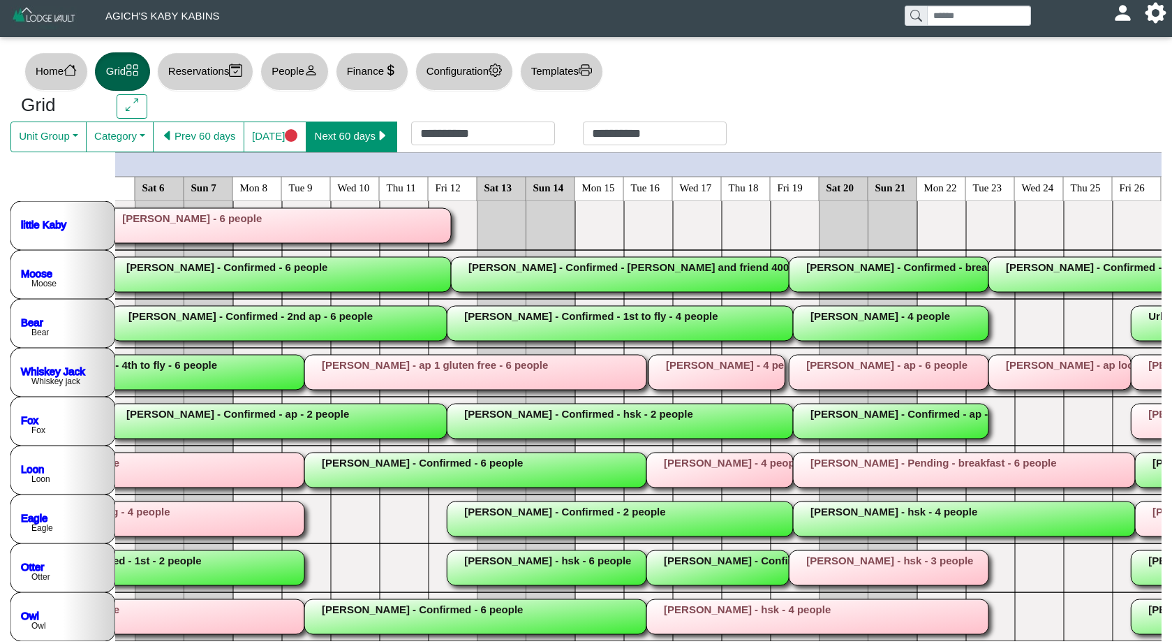
scroll to position [0, 1886]
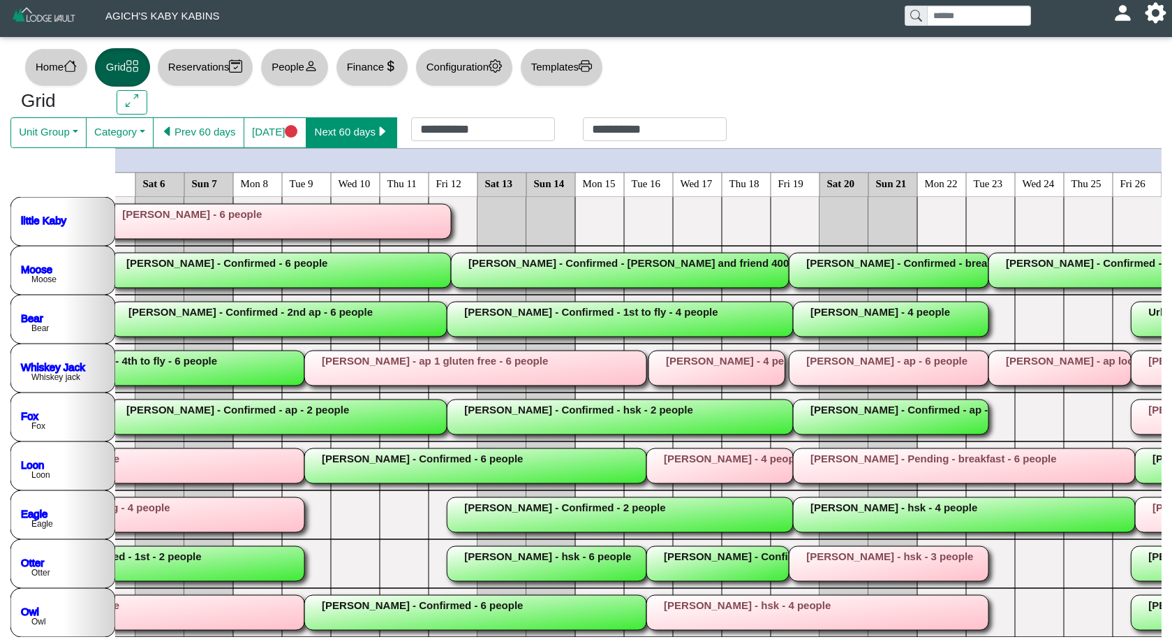
click at [366, 145] on button "Next 60 days" at bounding box center [351, 132] width 91 height 31
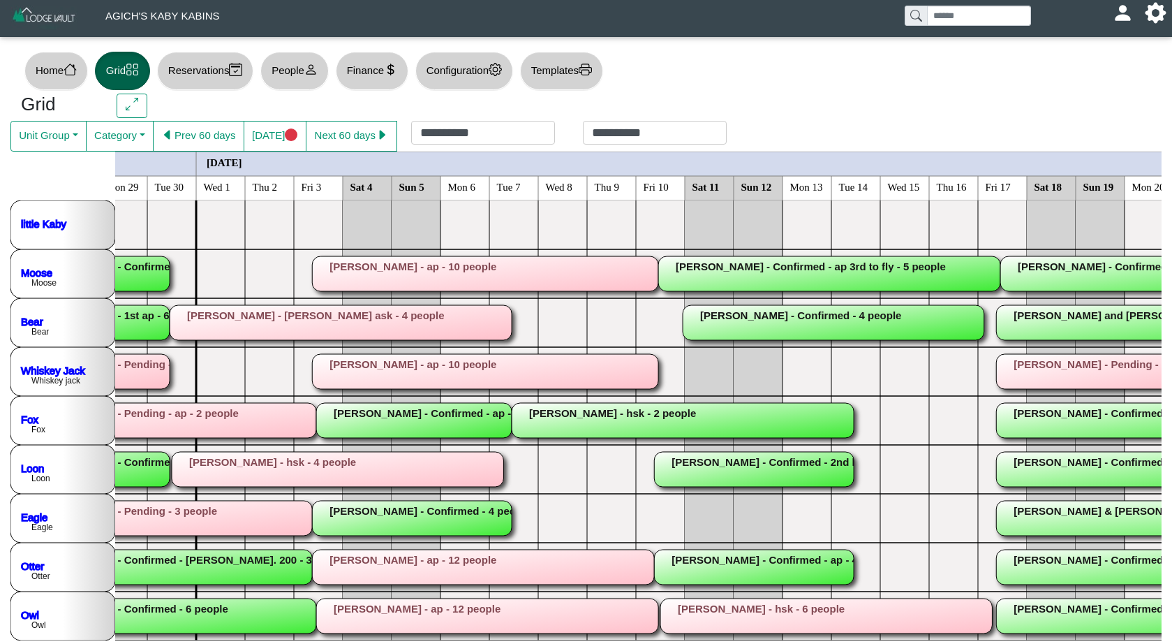
scroll to position [0, 149]
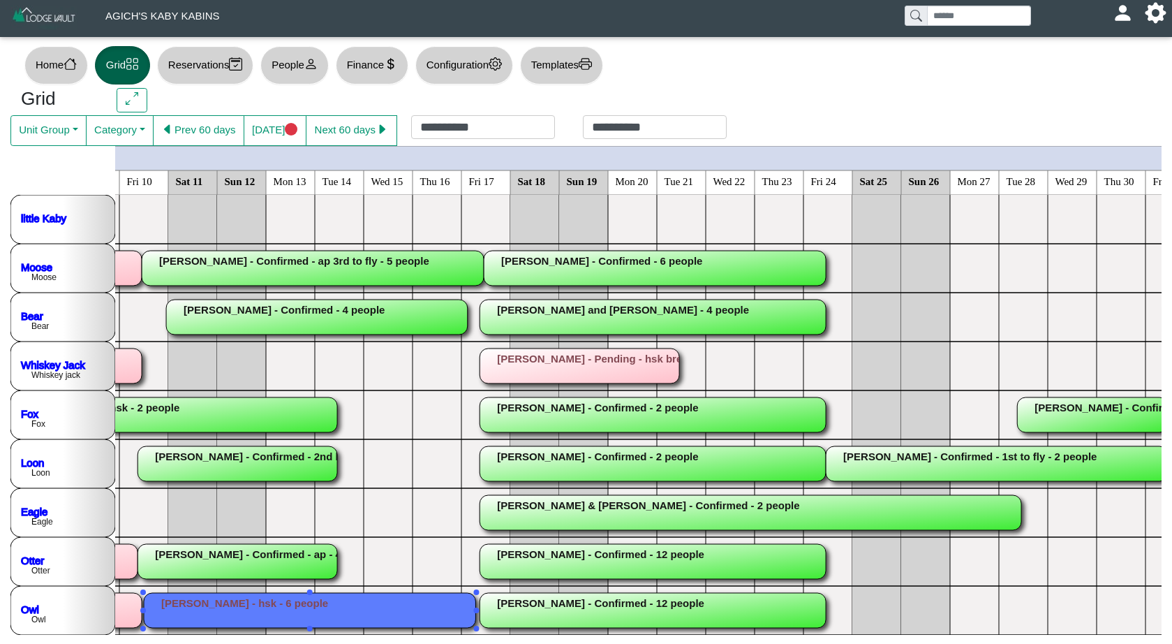
click at [258, 602] on rect at bounding box center [310, 610] width 332 height 35
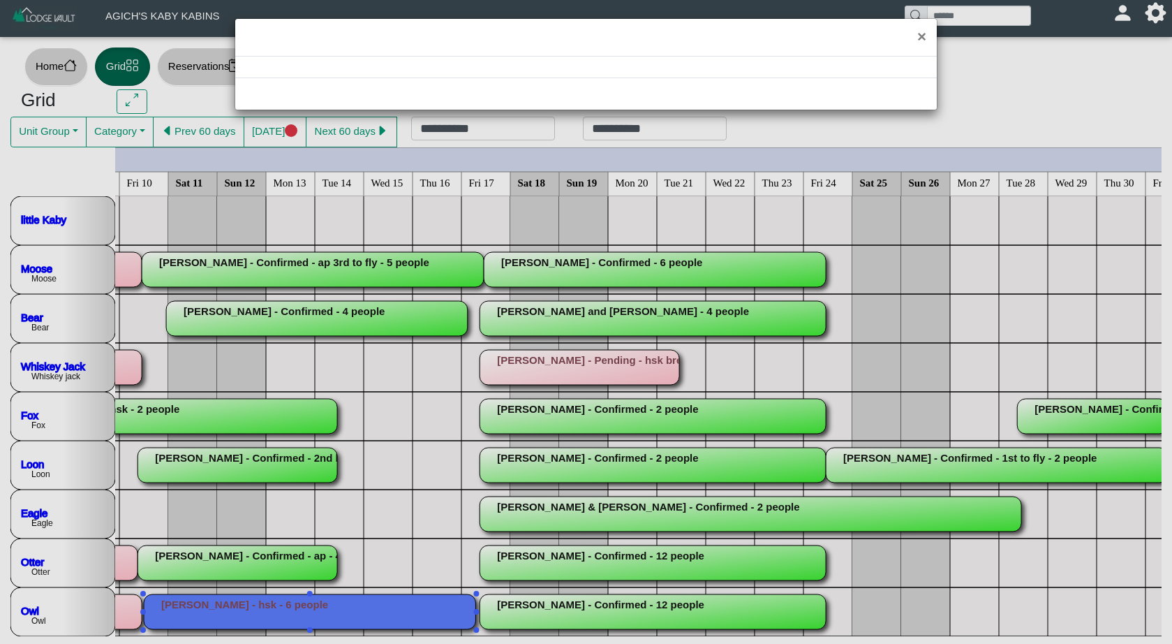
click at [258, 602] on div "×" at bounding box center [586, 322] width 1172 height 644
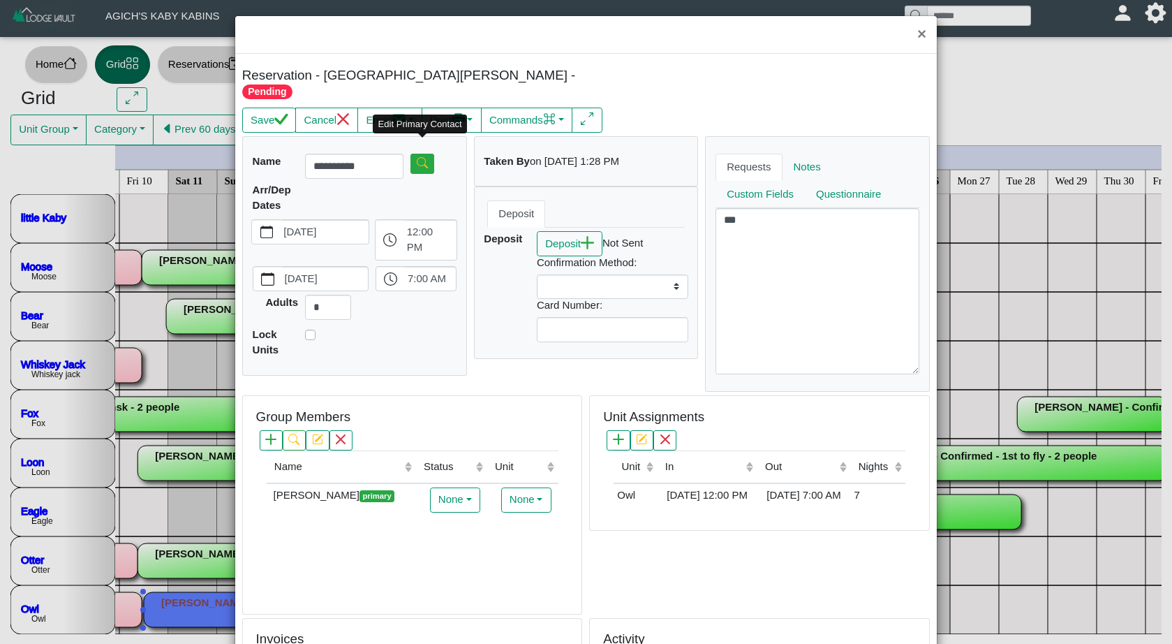
select select
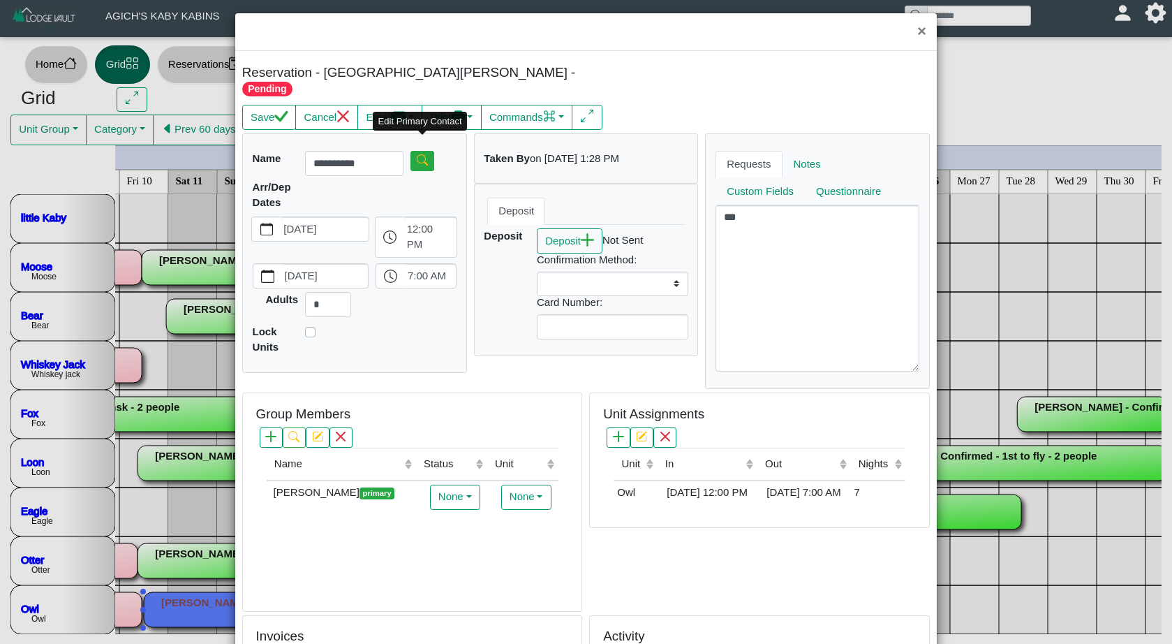
click at [420, 145] on body "**********" at bounding box center [586, 318] width 1172 height 651
type input "***"
type input "*****"
type input "**********"
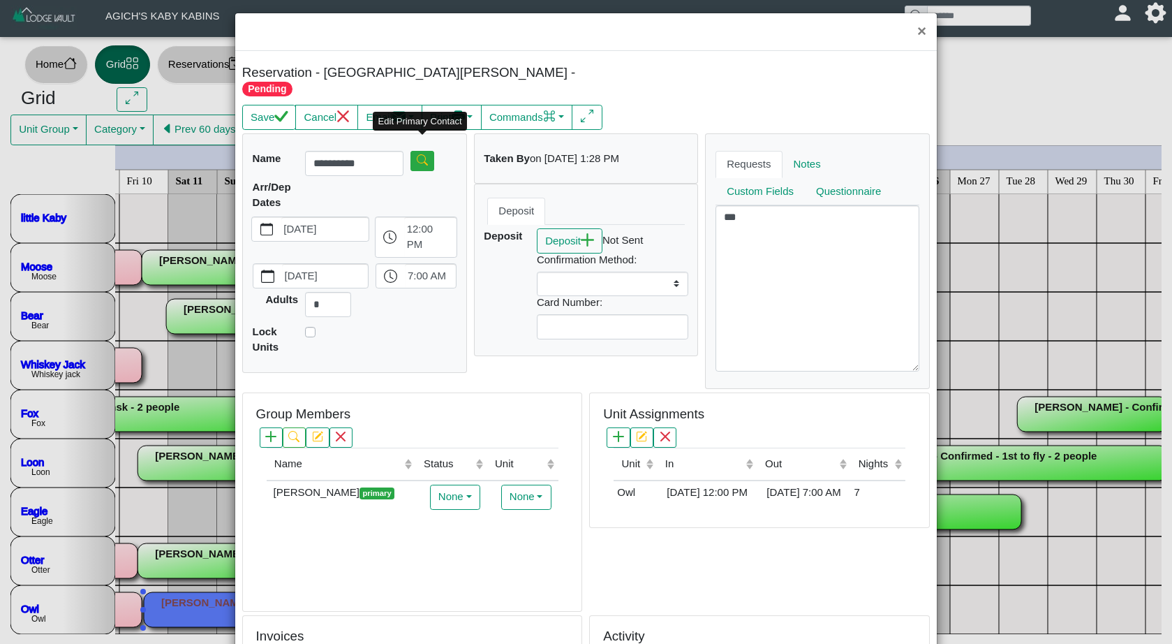
select select
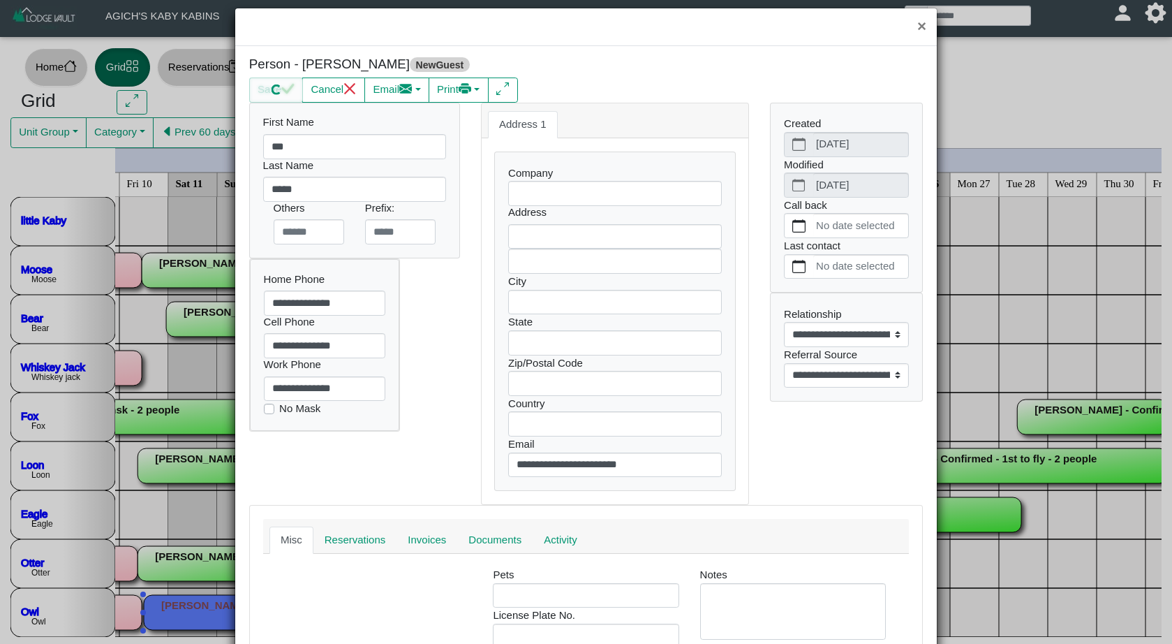
select select
select select "**********"
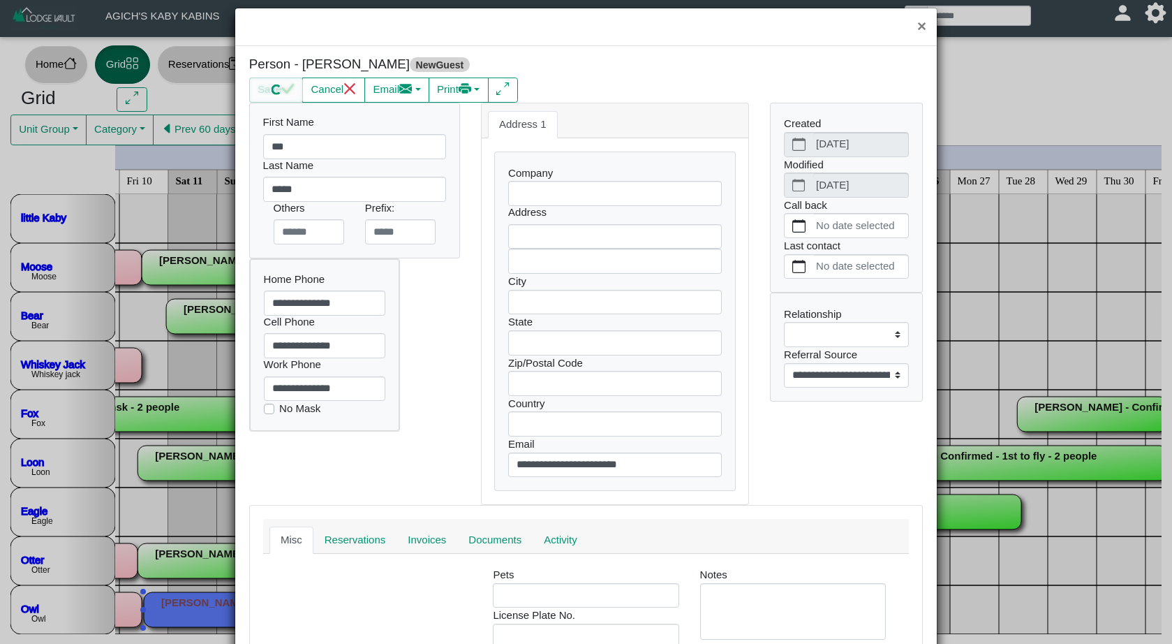
select select
type input "**********"
type input "******"
type input "*******"
type input "*****"
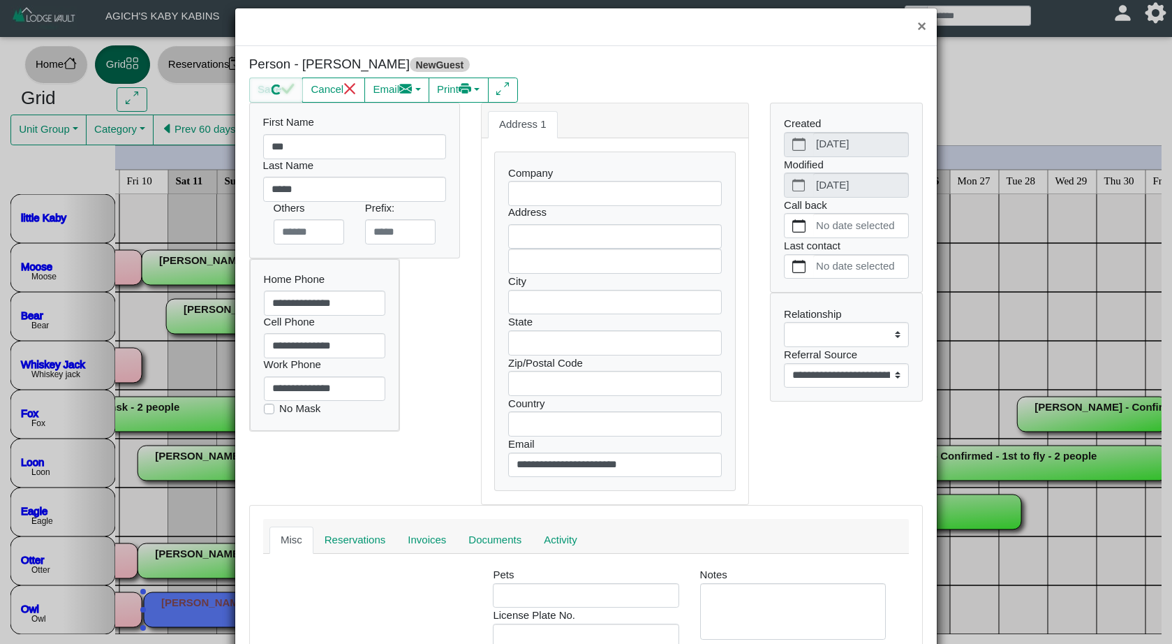
type input "**"
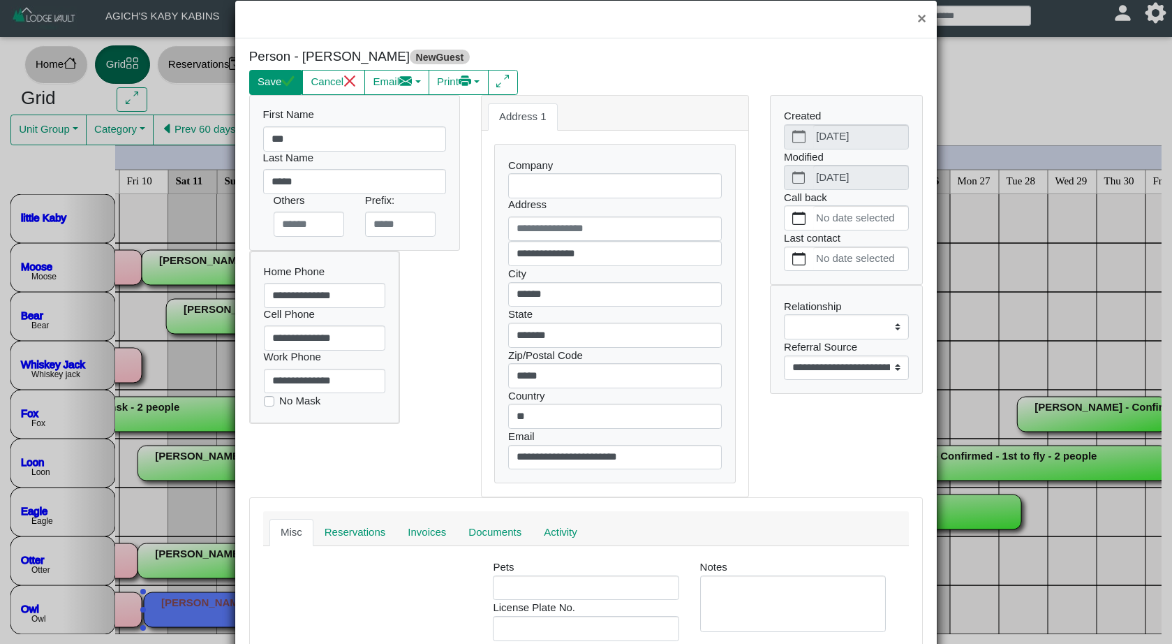
click at [257, 77] on button "Save" at bounding box center [276, 82] width 54 height 25
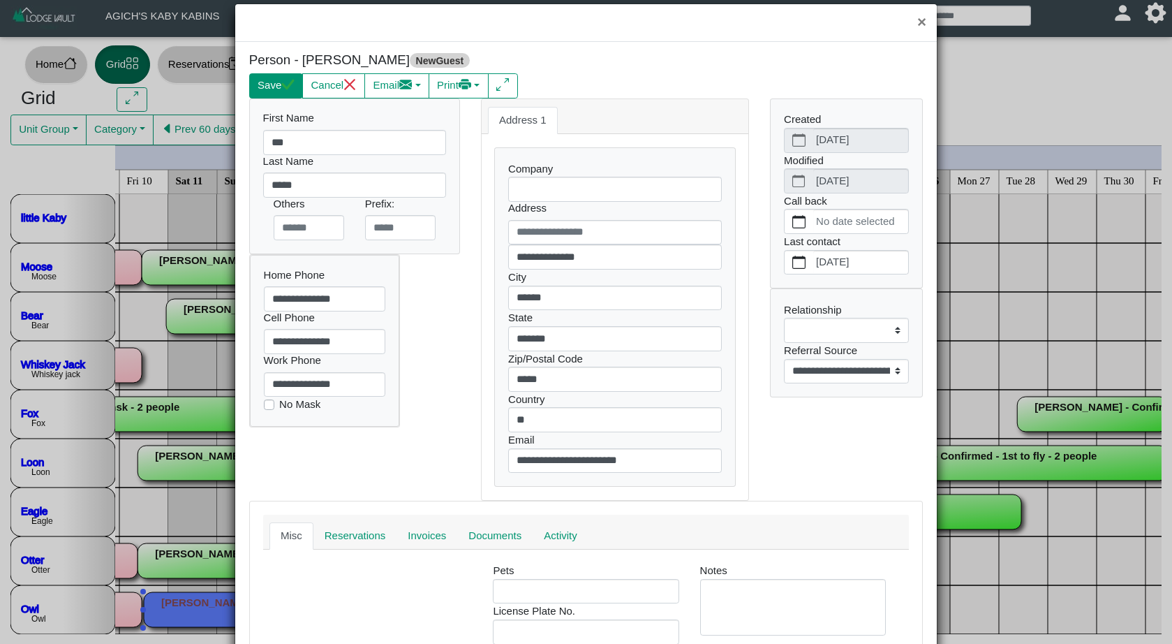
select select
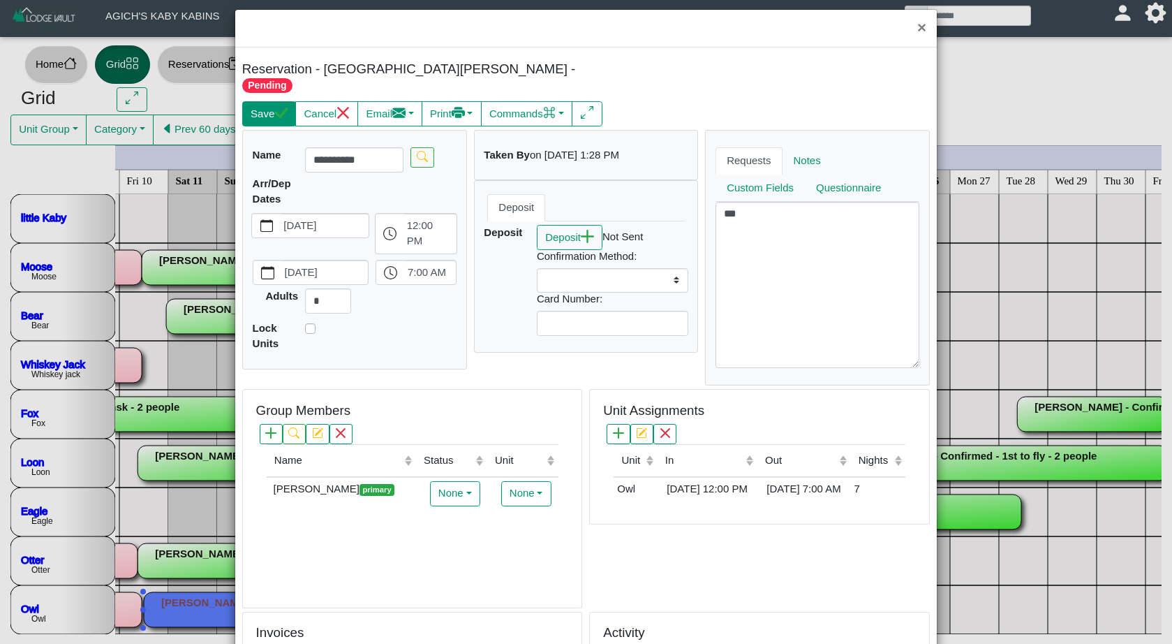
click at [266, 101] on button "Save" at bounding box center [269, 113] width 54 height 25
select select
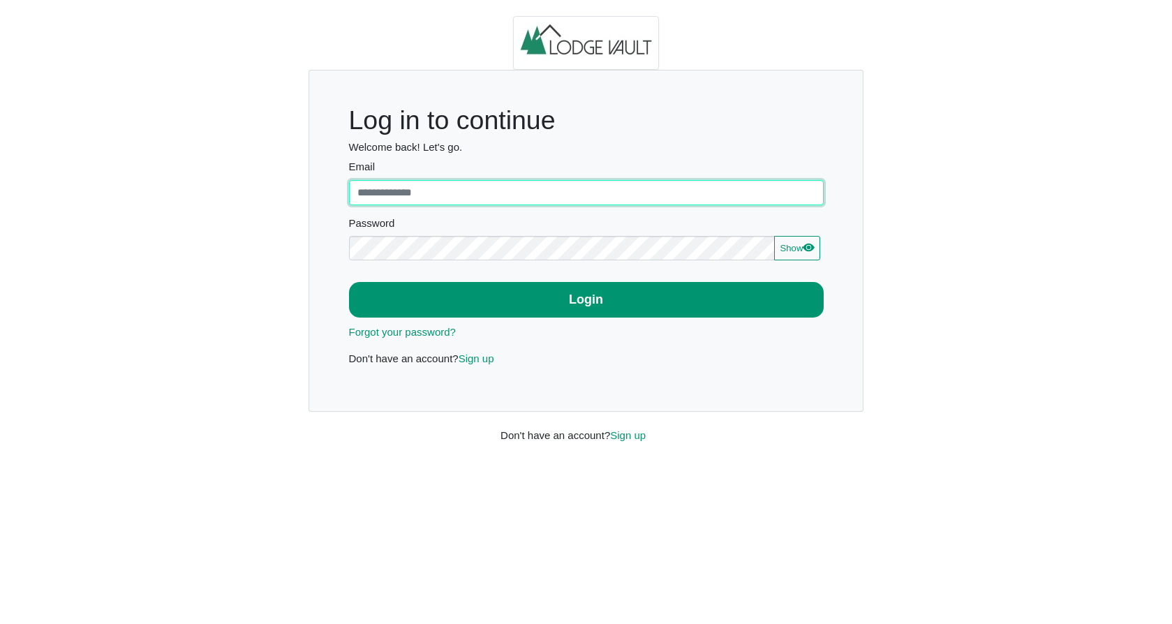
type input "**********"
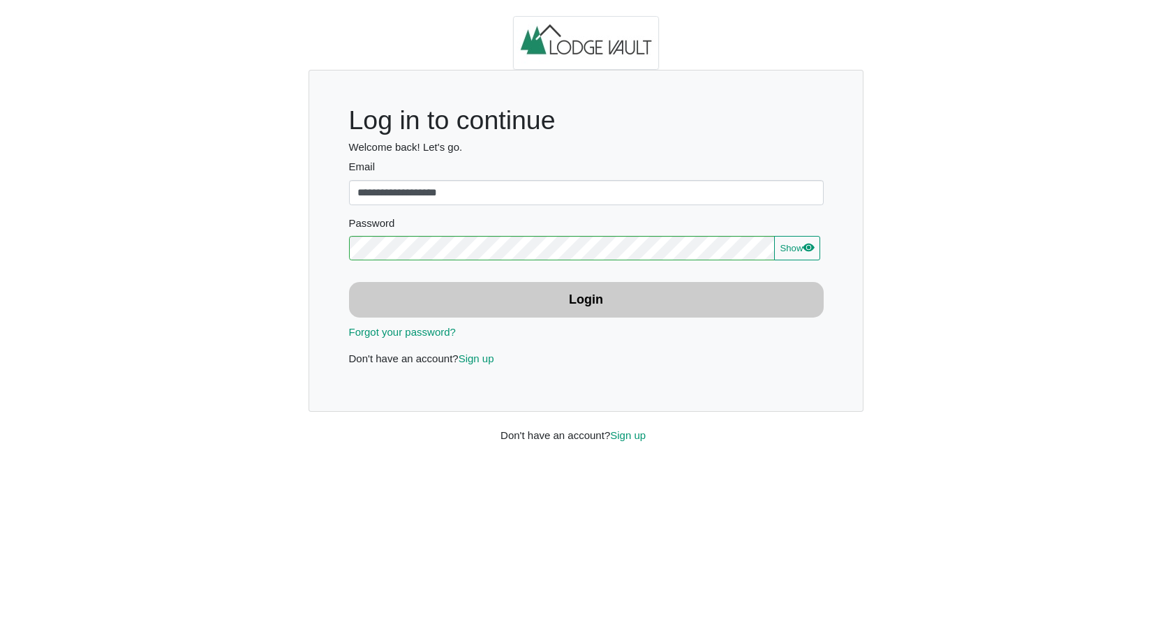
click at [531, 304] on button "Login" at bounding box center [586, 300] width 475 height 36
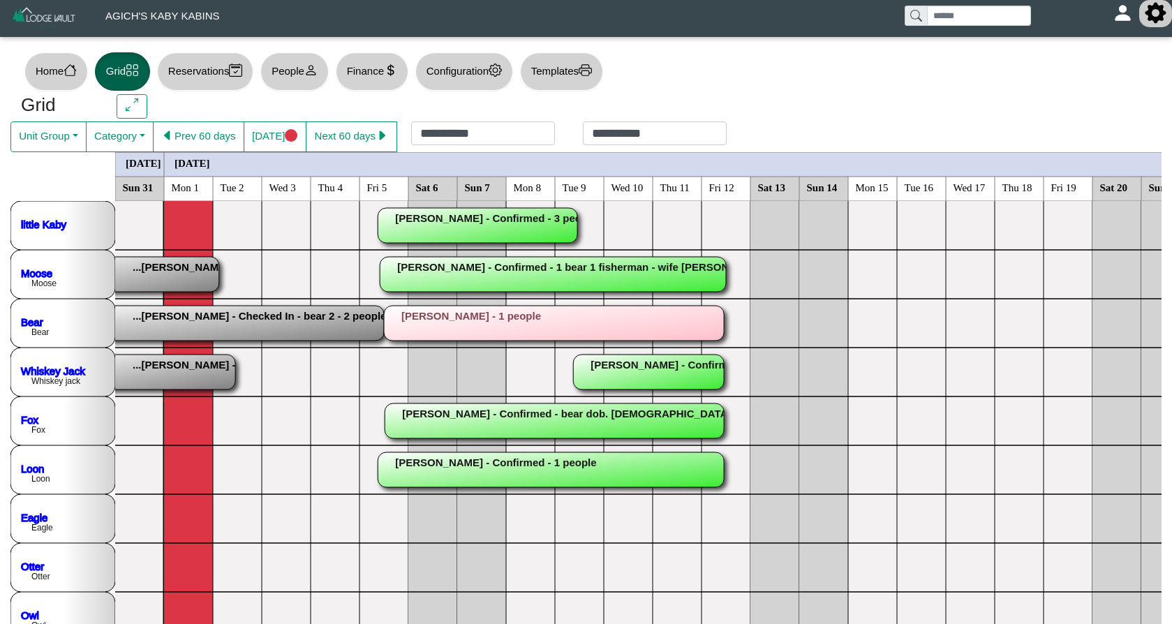
click at [1161, 20] on icon "gear fill" at bounding box center [1156, 13] width 21 height 21
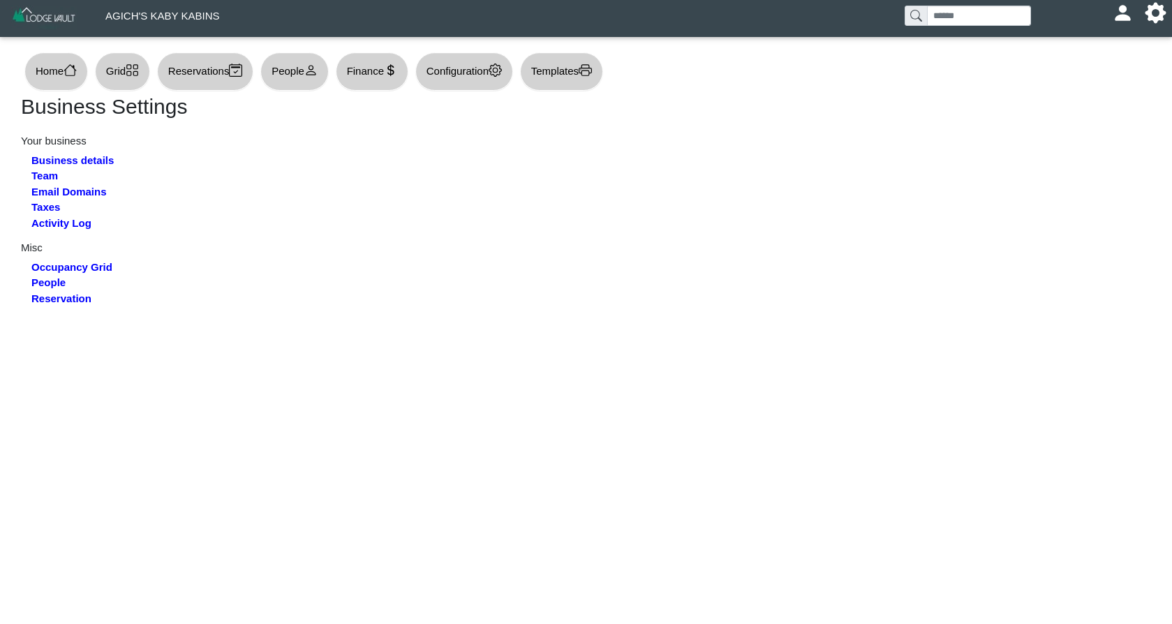
click at [114, 68] on button "Grid" at bounding box center [122, 71] width 55 height 38
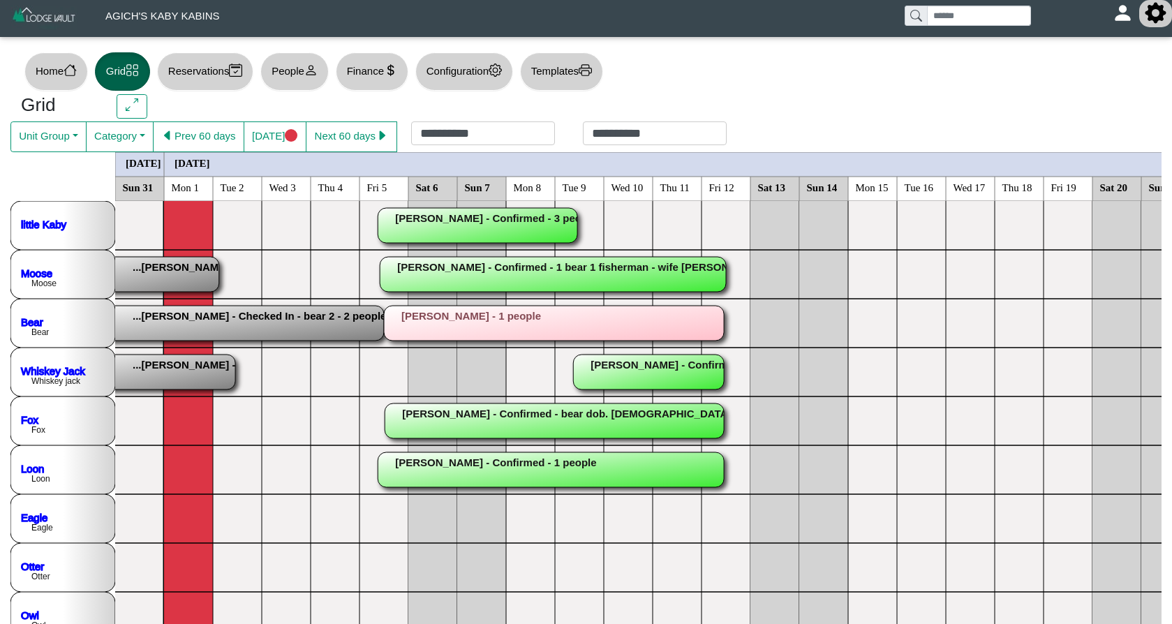
click at [1162, 15] on icon "gear fill" at bounding box center [1156, 13] width 21 height 21
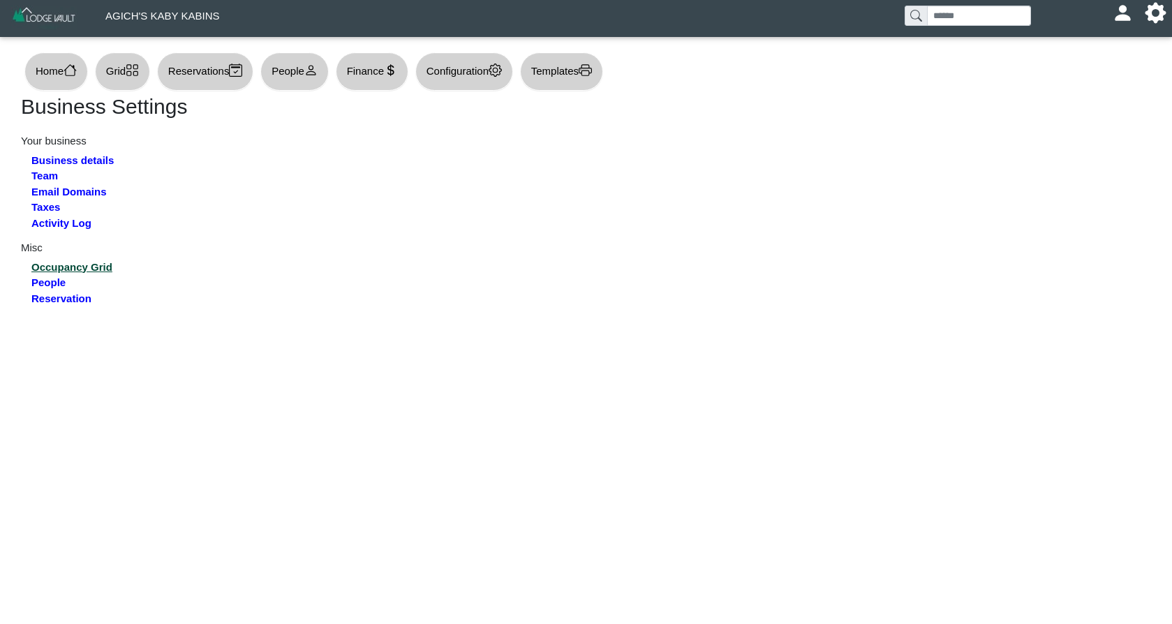
click at [64, 266] on link "Occupancy Grid" at bounding box center [71, 267] width 81 height 12
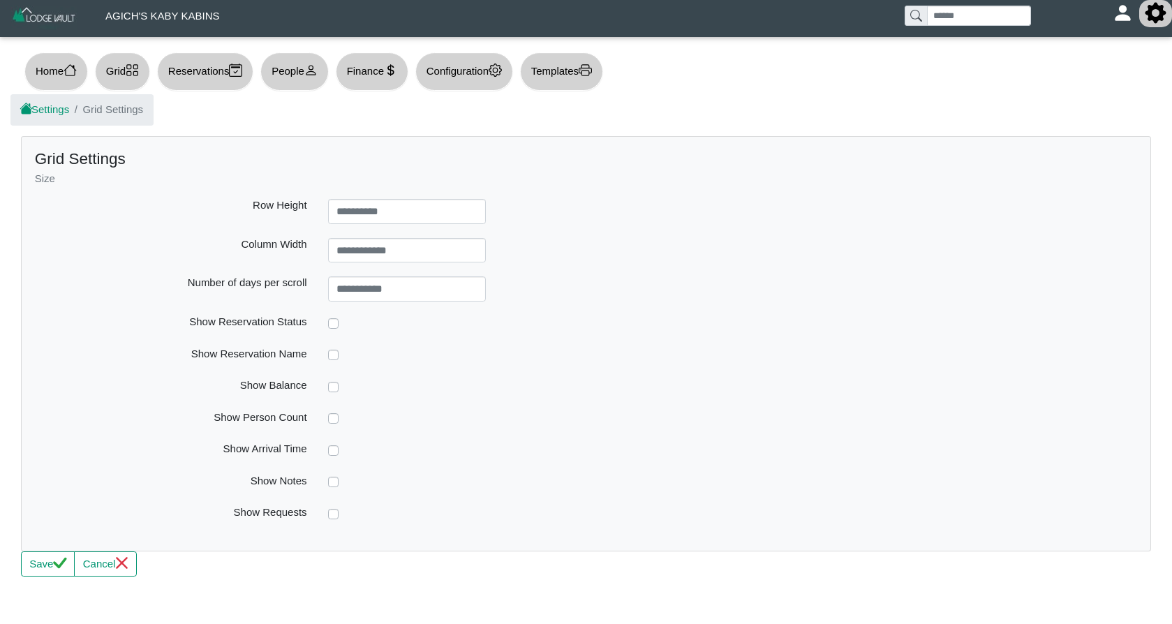
click at [1159, 23] on button at bounding box center [1155, 13] width 33 height 27
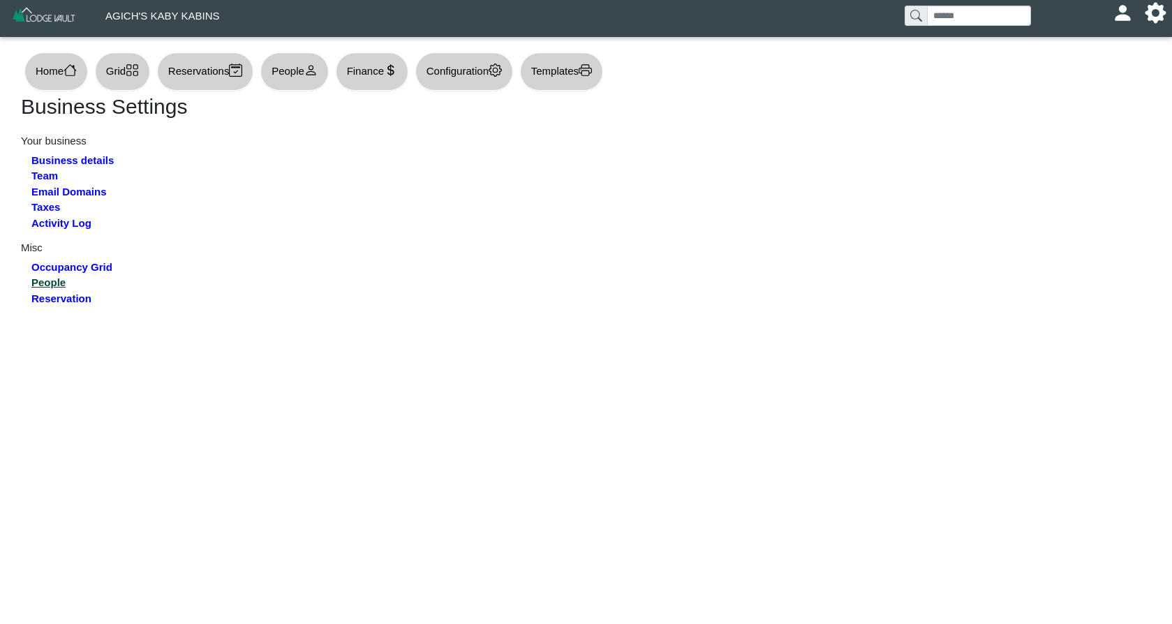
click at [61, 281] on link "People" at bounding box center [48, 282] width 34 height 12
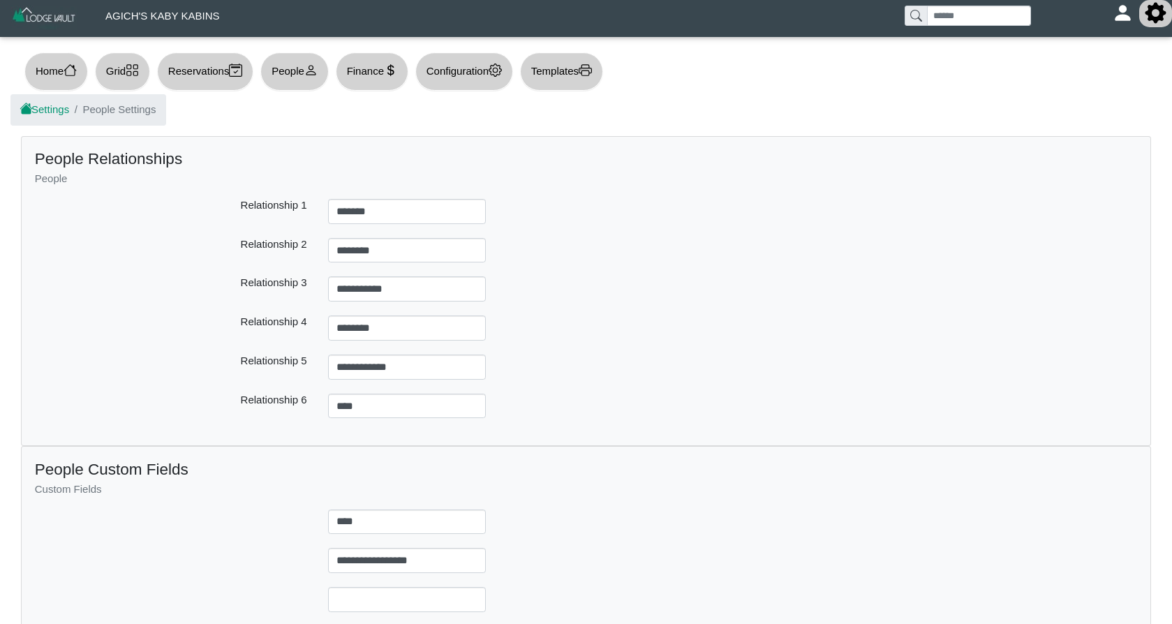
click at [1160, 22] on button at bounding box center [1155, 13] width 33 height 27
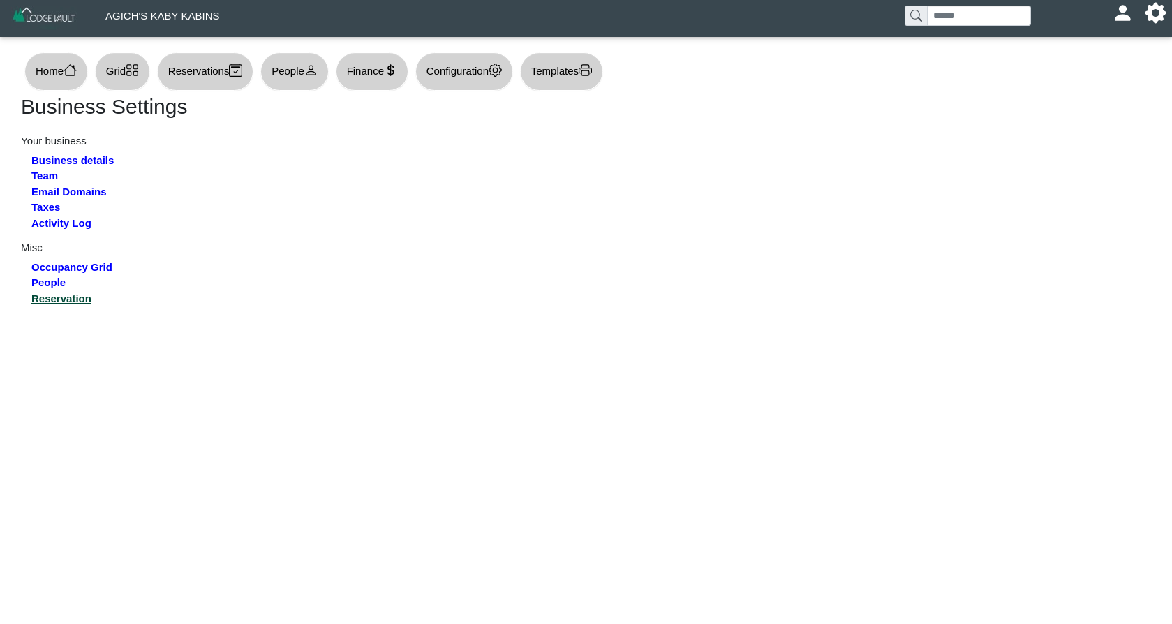
click at [61, 296] on link "Reservation" at bounding box center [61, 298] width 60 height 12
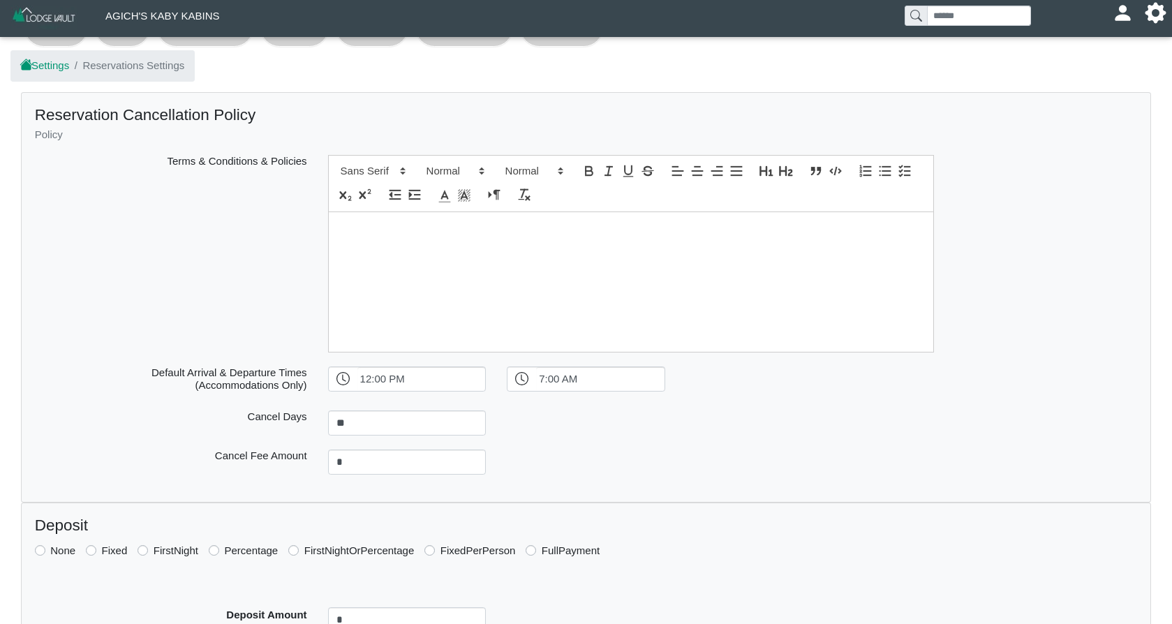
scroll to position [41, 0]
click at [1150, 13] on icon "gear fill" at bounding box center [1156, 13] width 21 height 21
